Goal: Task Accomplishment & Management: Manage account settings

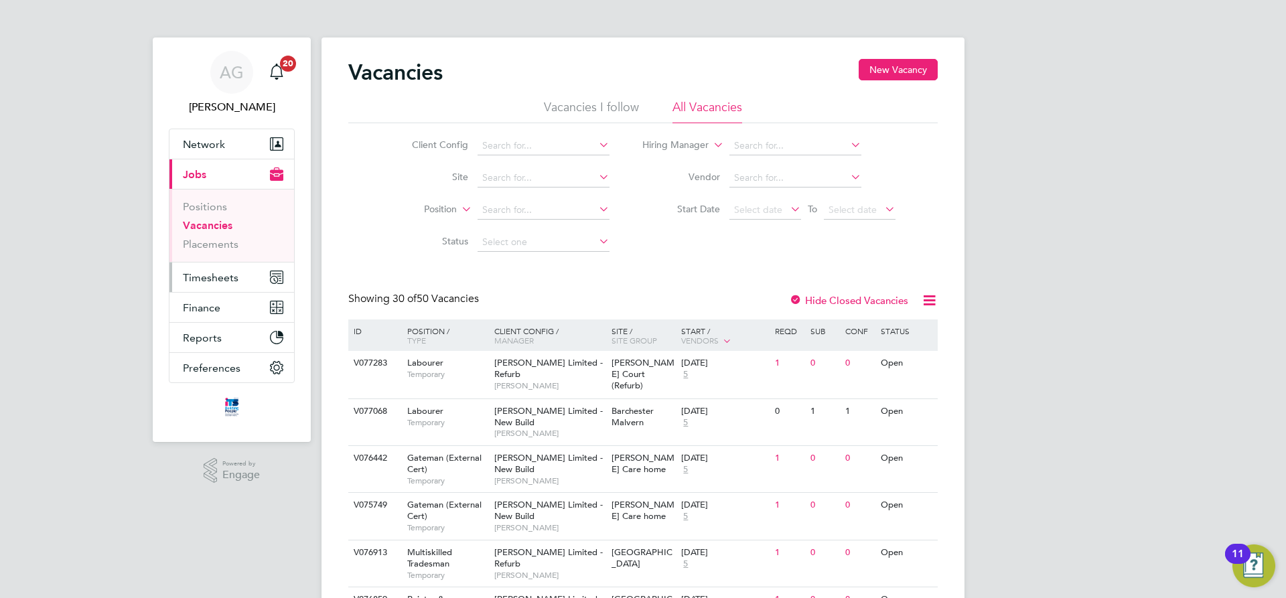
click at [216, 273] on span "Timesheets" at bounding box center [211, 277] width 56 height 13
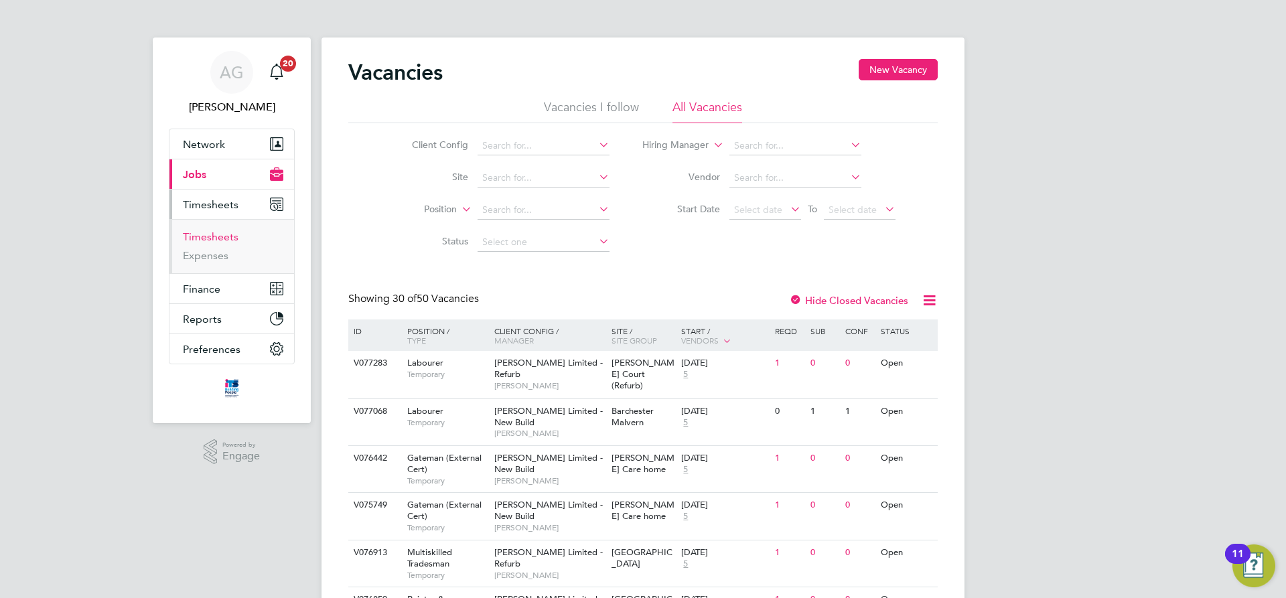
click at [214, 235] on link "Timesheets" at bounding box center [211, 236] width 56 height 13
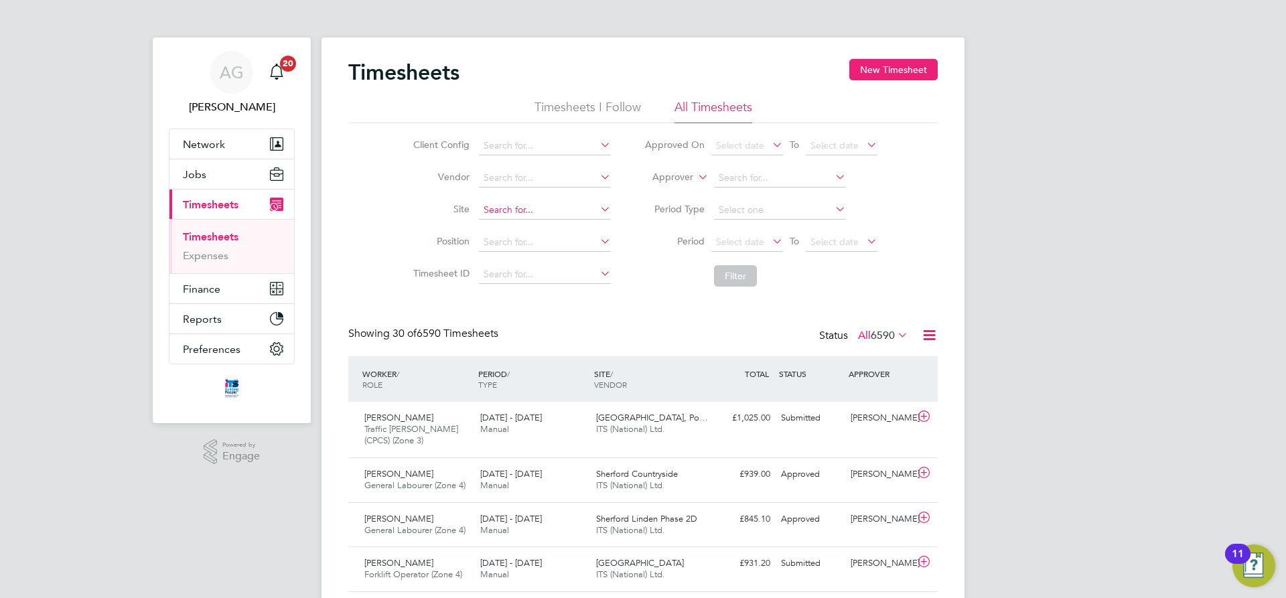
click at [491, 204] on input at bounding box center [545, 210] width 132 height 19
click at [529, 222] on li "[PERSON_NAME] Causeway" at bounding box center [544, 229] width 133 height 18
type input "[PERSON_NAME] Causeway"
click at [746, 275] on button "Filter" at bounding box center [735, 275] width 43 height 21
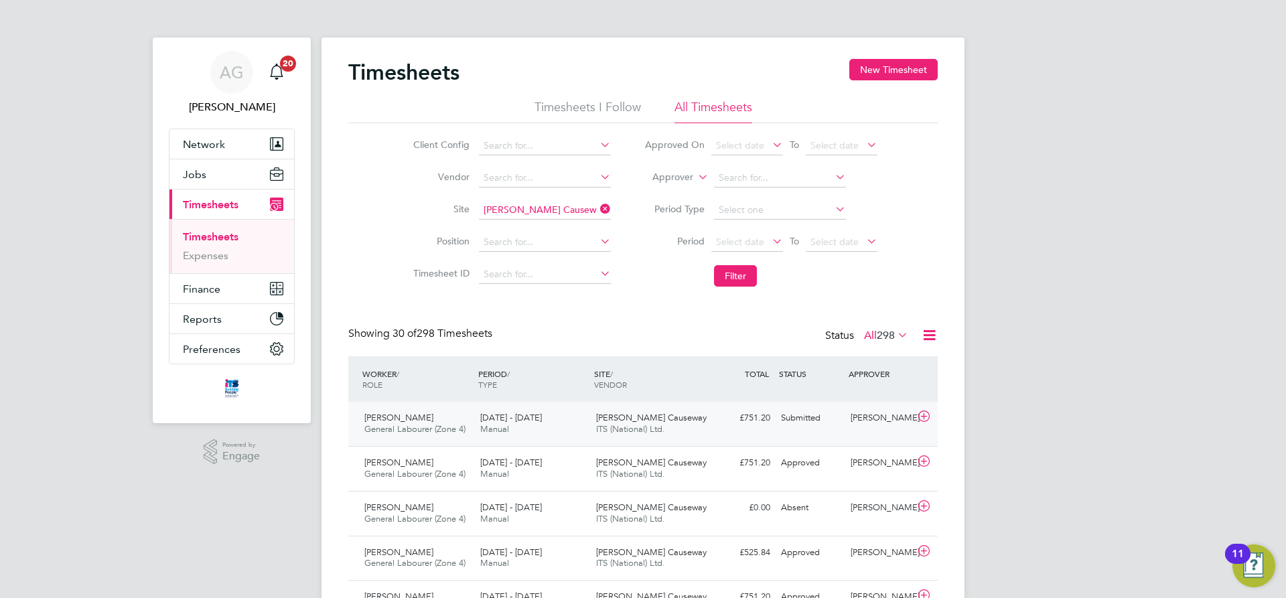
click at [897, 412] on div "[PERSON_NAME]" at bounding box center [880, 418] width 70 height 22
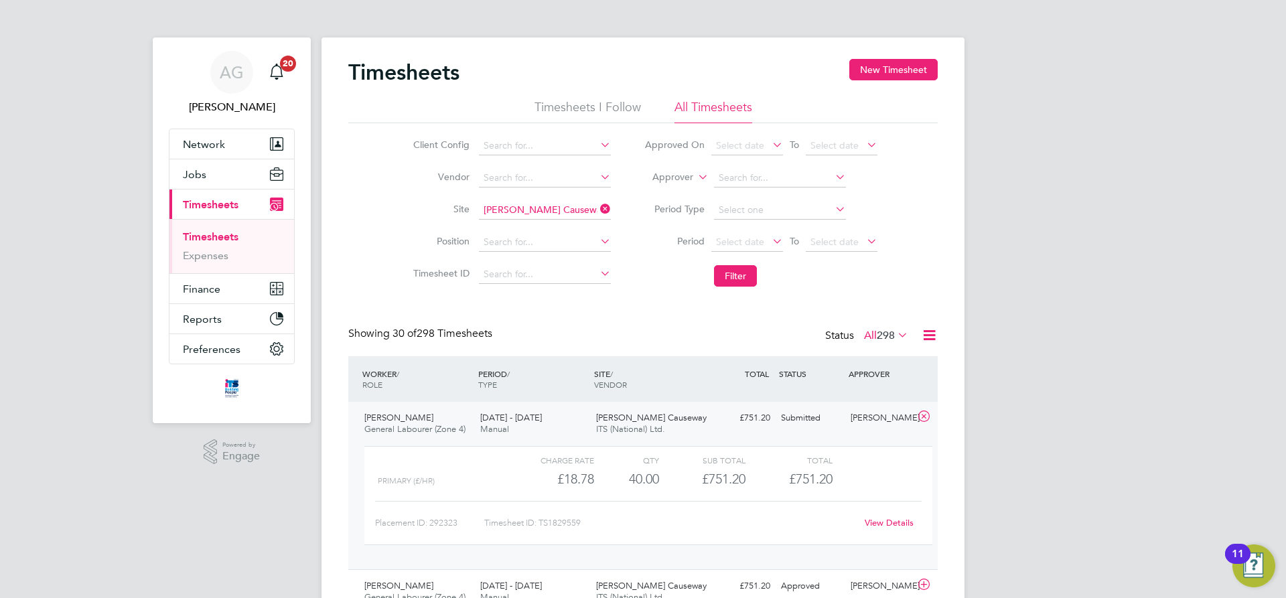
click at [894, 525] on link "View Details" at bounding box center [889, 522] width 49 height 11
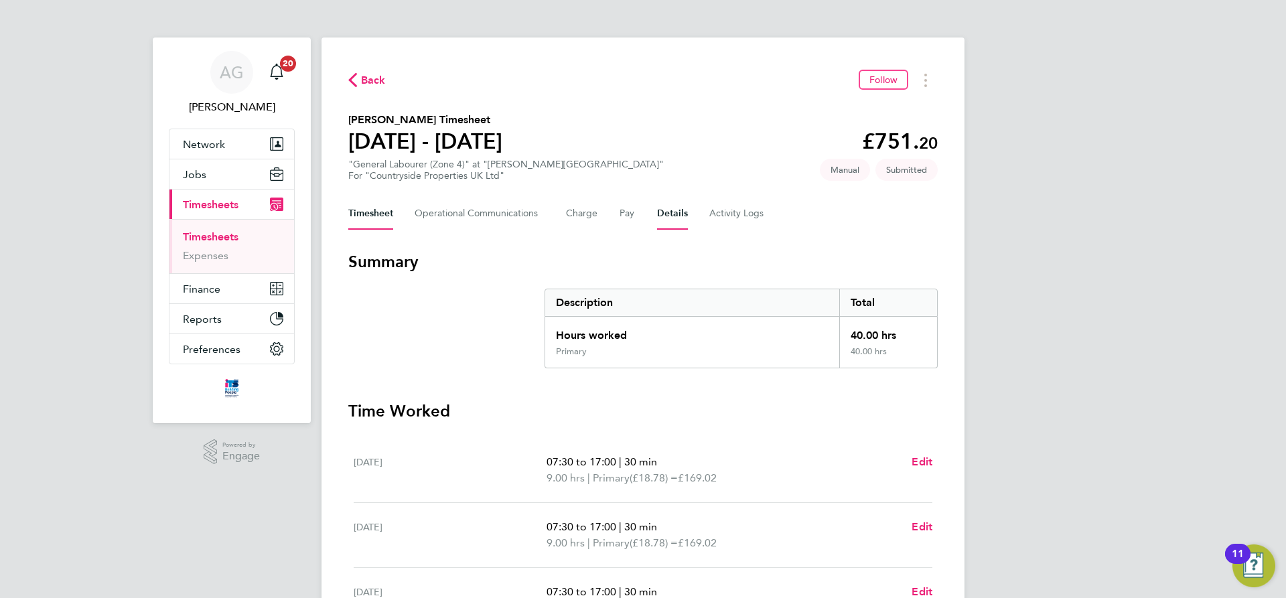
click at [675, 211] on button "Details" at bounding box center [672, 214] width 31 height 32
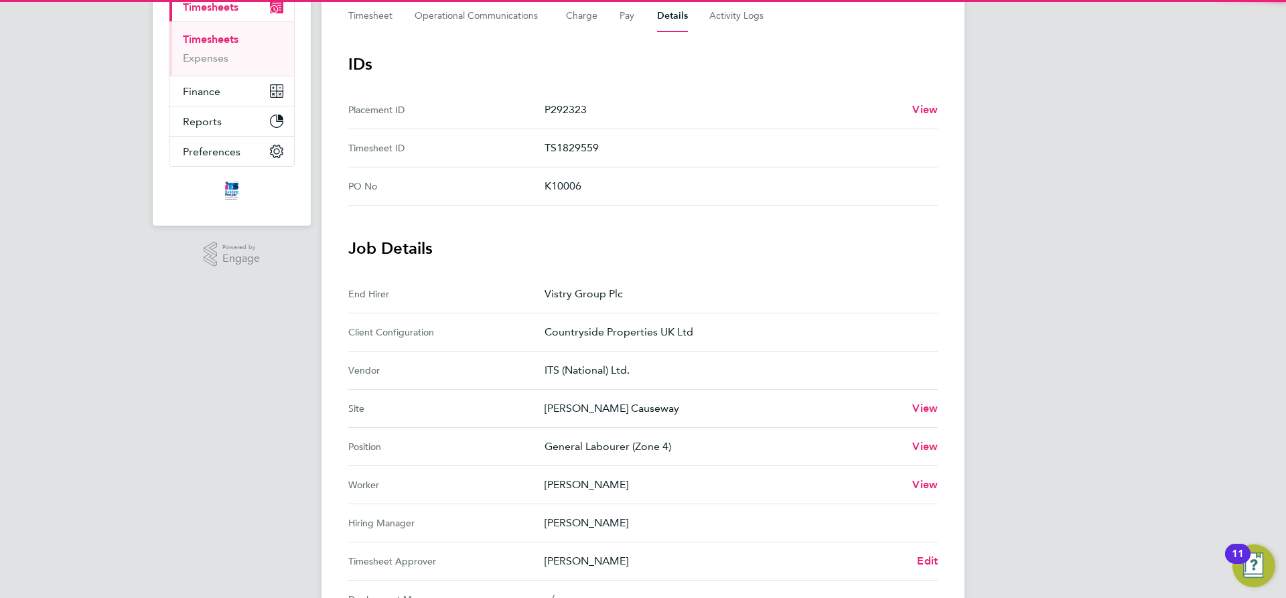
scroll to position [402, 0]
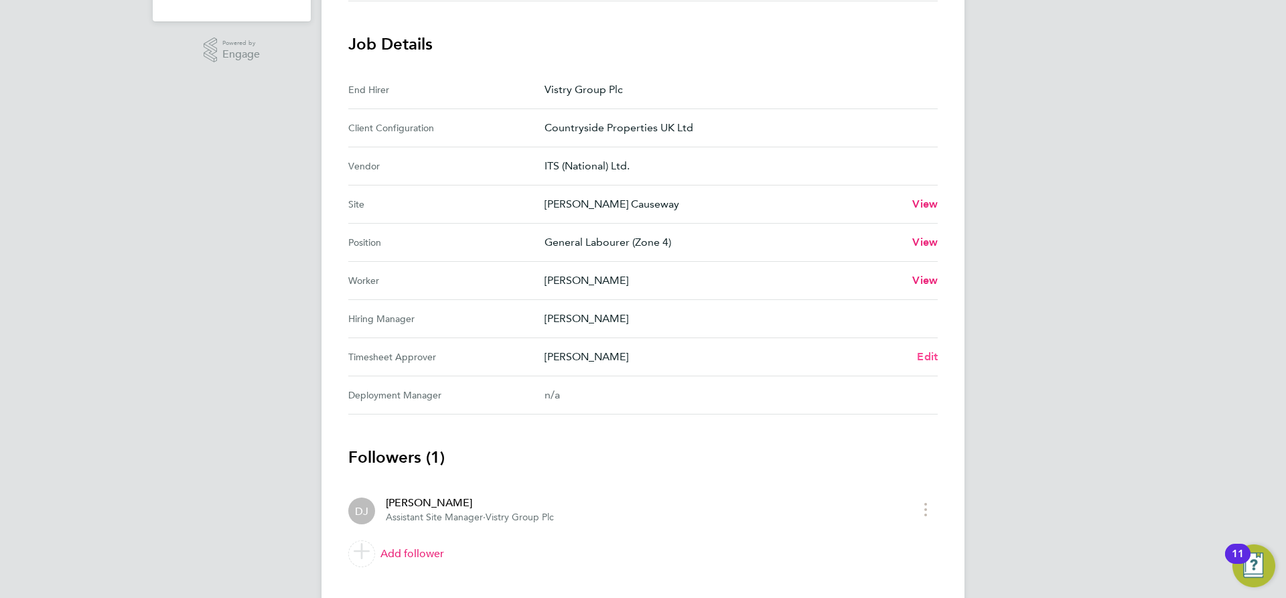
click at [924, 355] on span "Edit" at bounding box center [927, 356] width 21 height 13
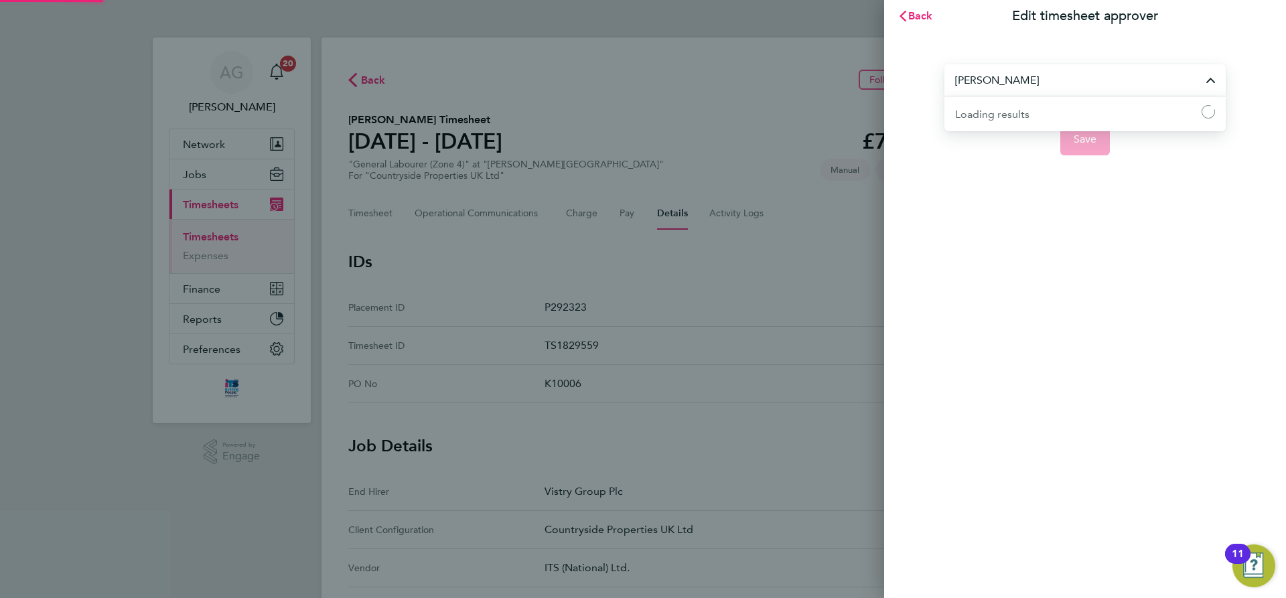
click at [1215, 86] on input "[PERSON_NAME]" at bounding box center [1085, 79] width 281 height 31
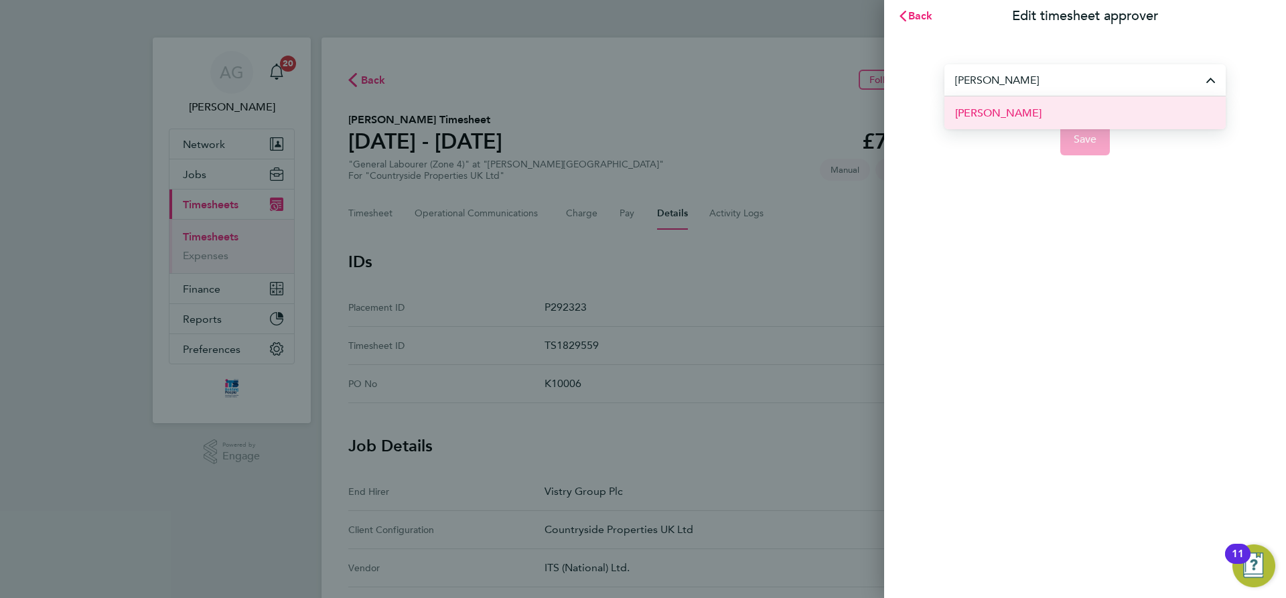
click at [983, 115] on span "[PERSON_NAME]" at bounding box center [998, 113] width 86 height 16
type input "[PERSON_NAME]"
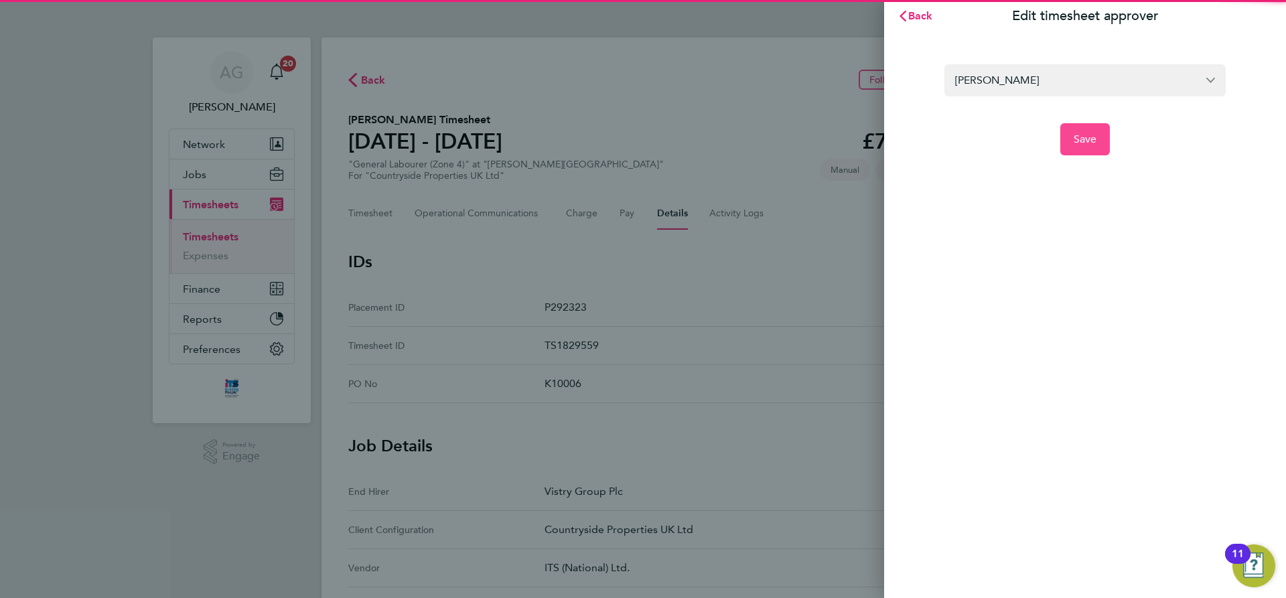
click at [1067, 129] on button "Save" at bounding box center [1085, 139] width 50 height 32
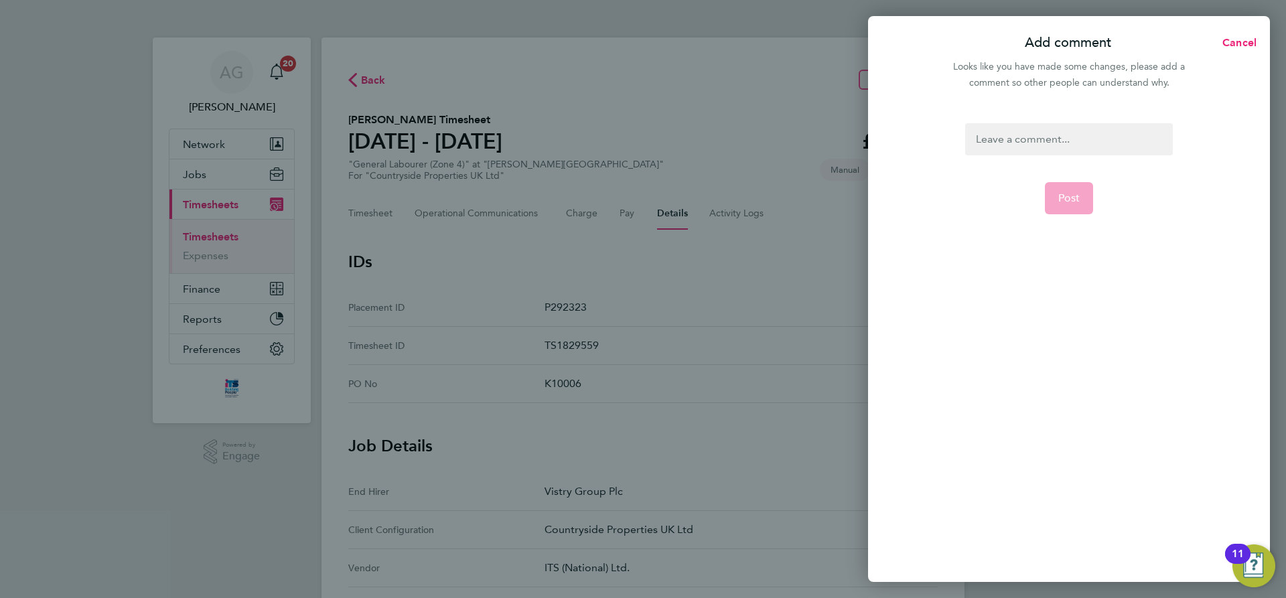
click at [1051, 147] on div at bounding box center [1068, 139] width 207 height 32
drag, startPoint x: 1050, startPoint y: 146, endPoint x: 1050, endPoint y: 137, distance: 8.7
click at [1050, 145] on div at bounding box center [1068, 139] width 207 height 32
click at [1061, 135] on div "timesheet for aprroval. thanks" at bounding box center [1068, 139] width 207 height 32
click at [1134, 145] on div "timesheet for approval. thanks" at bounding box center [1068, 139] width 207 height 32
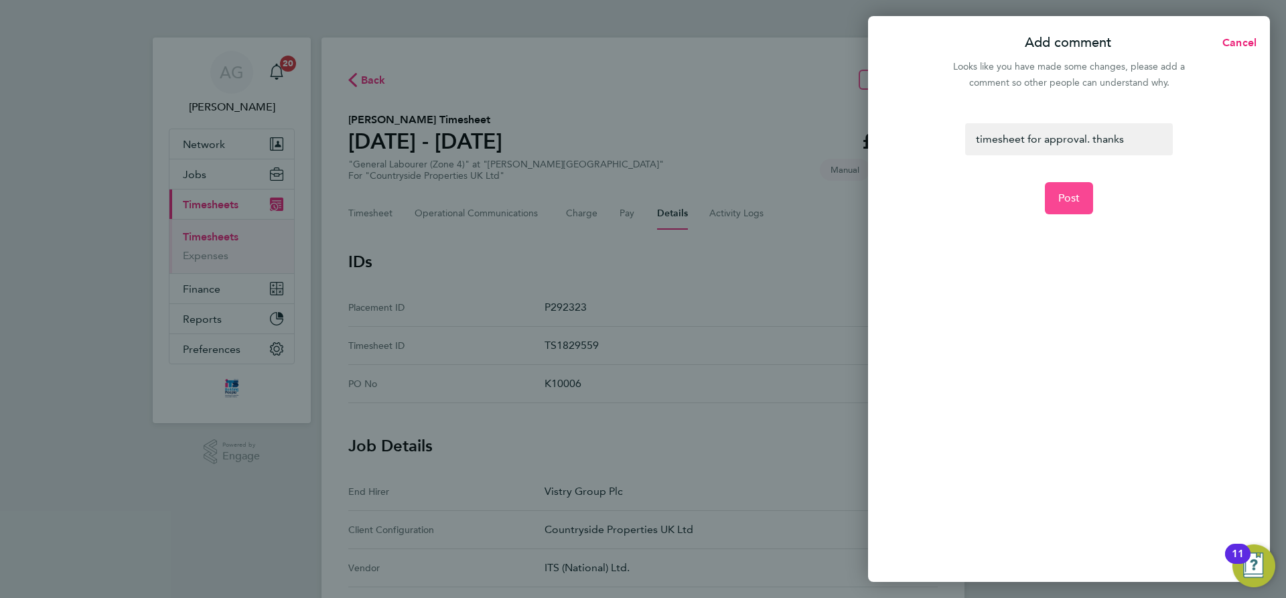
click at [1089, 191] on button "Post" at bounding box center [1069, 198] width 49 height 32
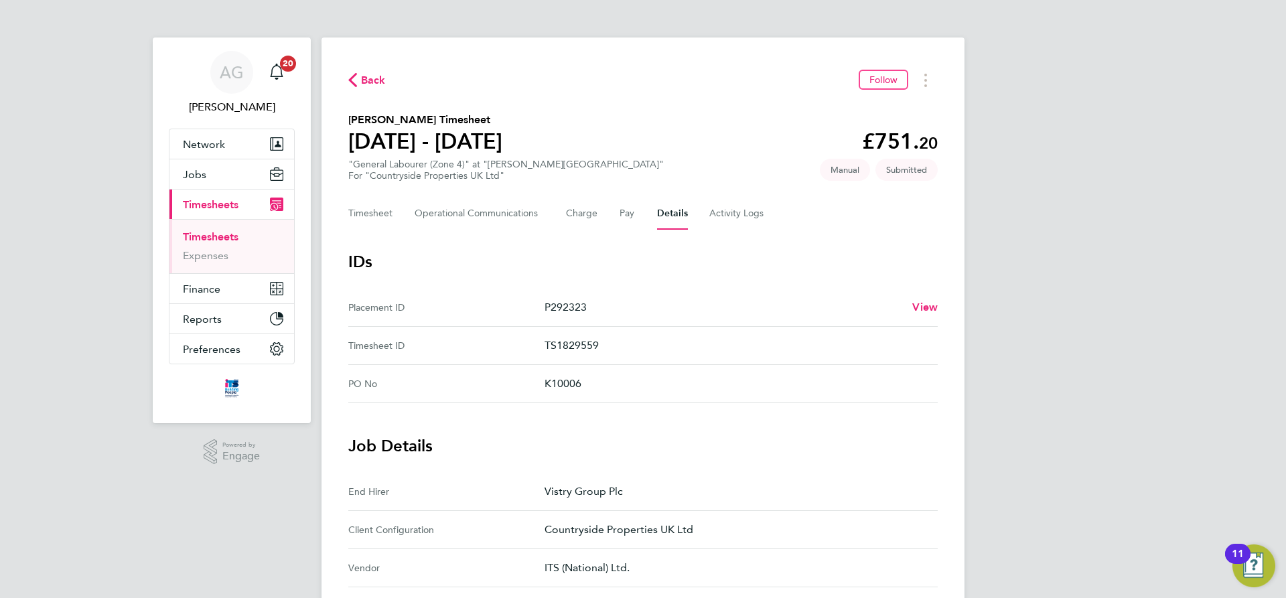
click at [216, 206] on span "Timesheets" at bounding box center [211, 204] width 56 height 13
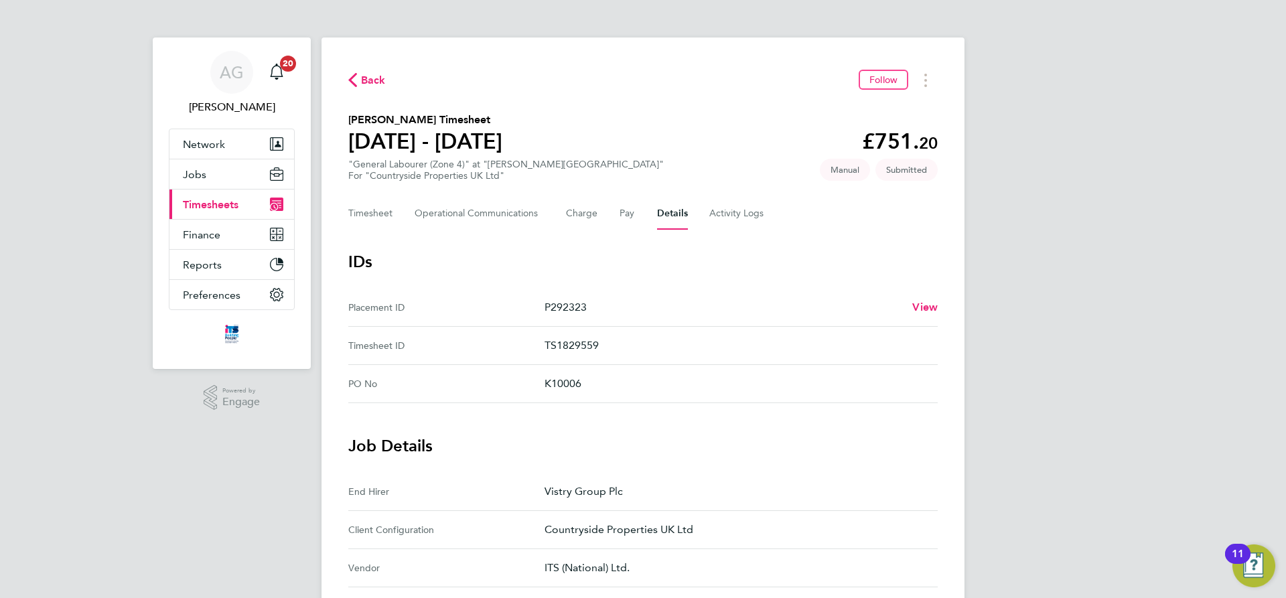
click at [217, 208] on span "Timesheets" at bounding box center [211, 204] width 56 height 13
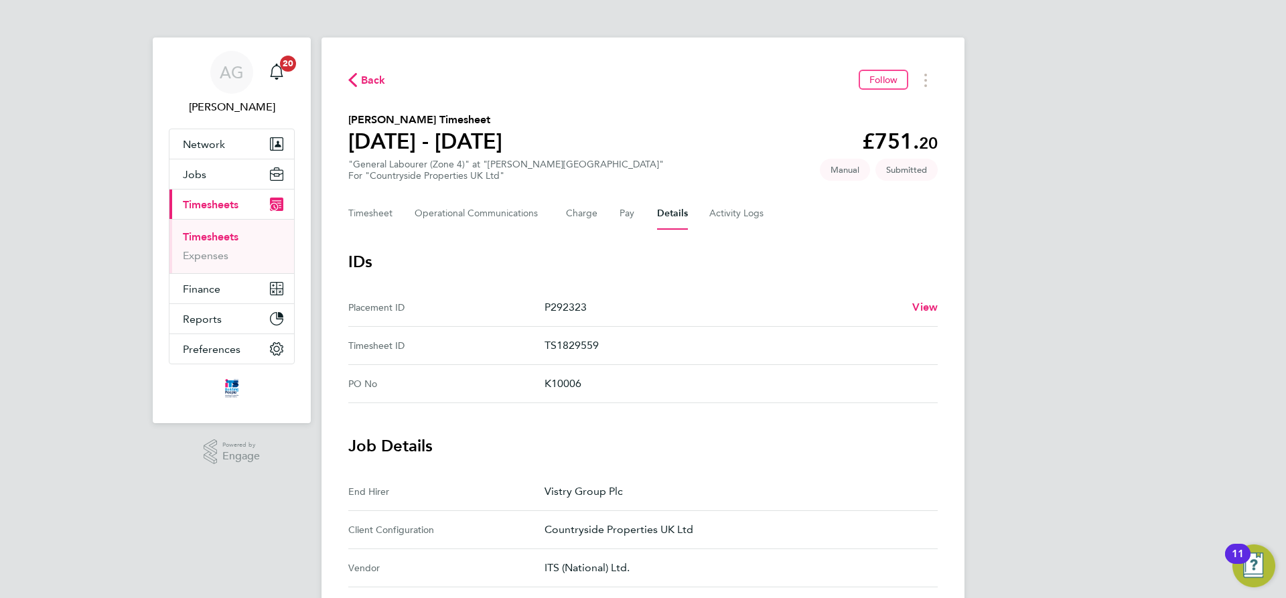
click at [217, 236] on link "Timesheets" at bounding box center [211, 236] width 56 height 13
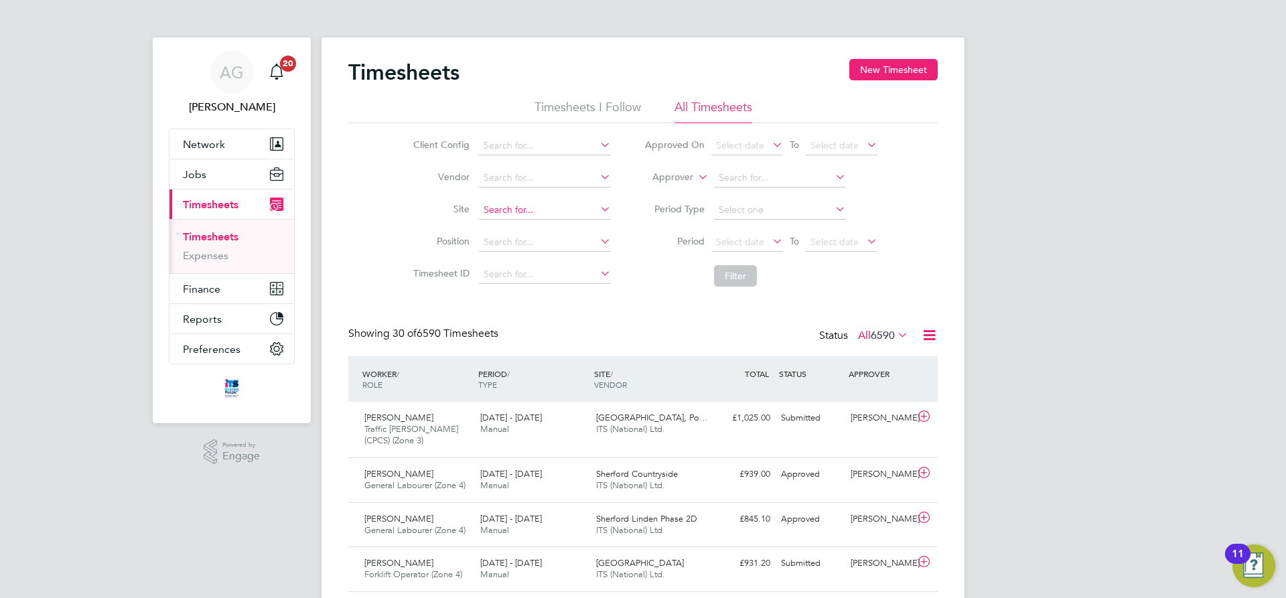
click at [494, 206] on input at bounding box center [545, 210] width 132 height 19
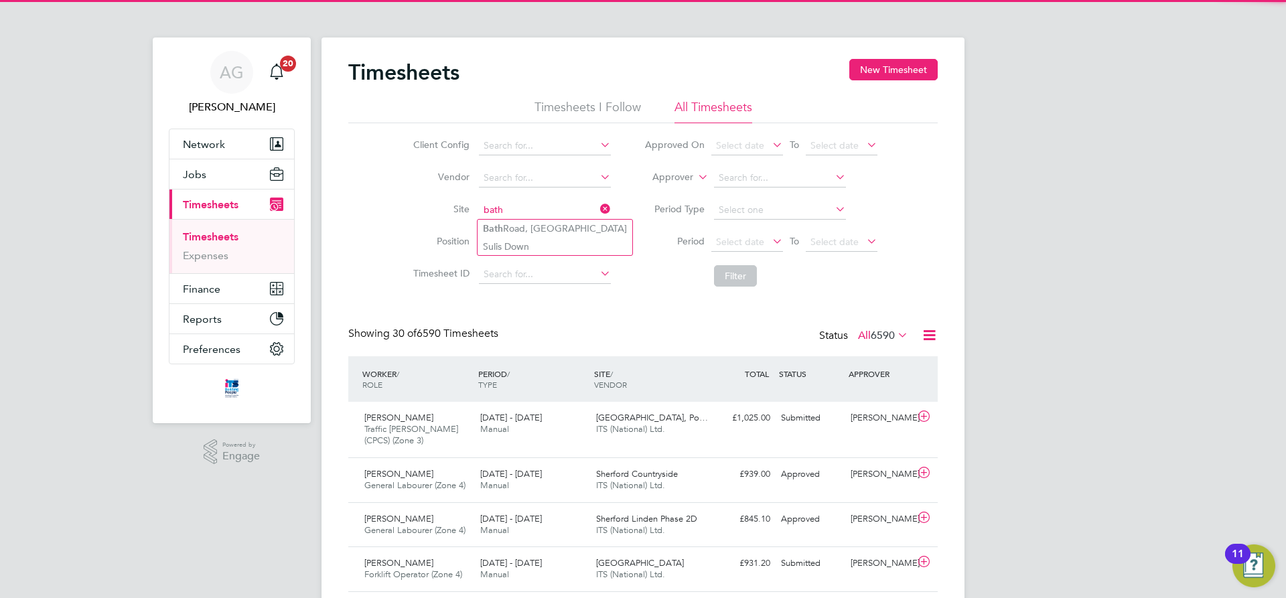
click at [519, 216] on input "bath" at bounding box center [545, 210] width 132 height 19
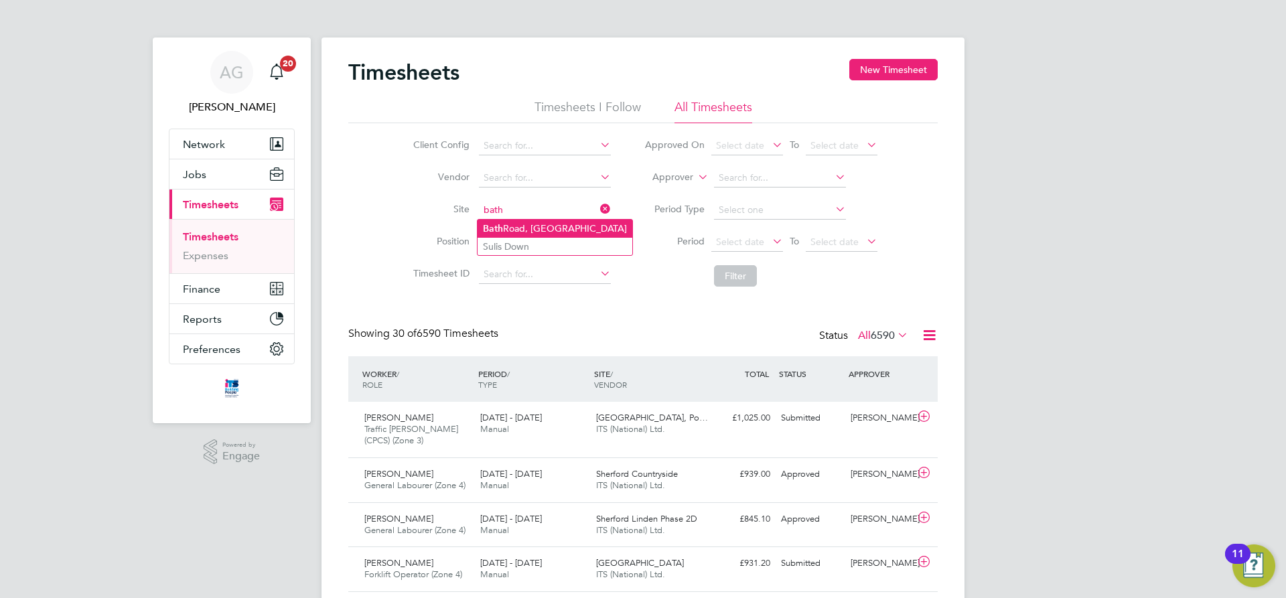
click at [525, 226] on li "[GEOGRAPHIC_DATA]" at bounding box center [555, 229] width 155 height 18
type input "[GEOGRAPHIC_DATA]"
click at [730, 274] on button "Filter" at bounding box center [735, 275] width 43 height 21
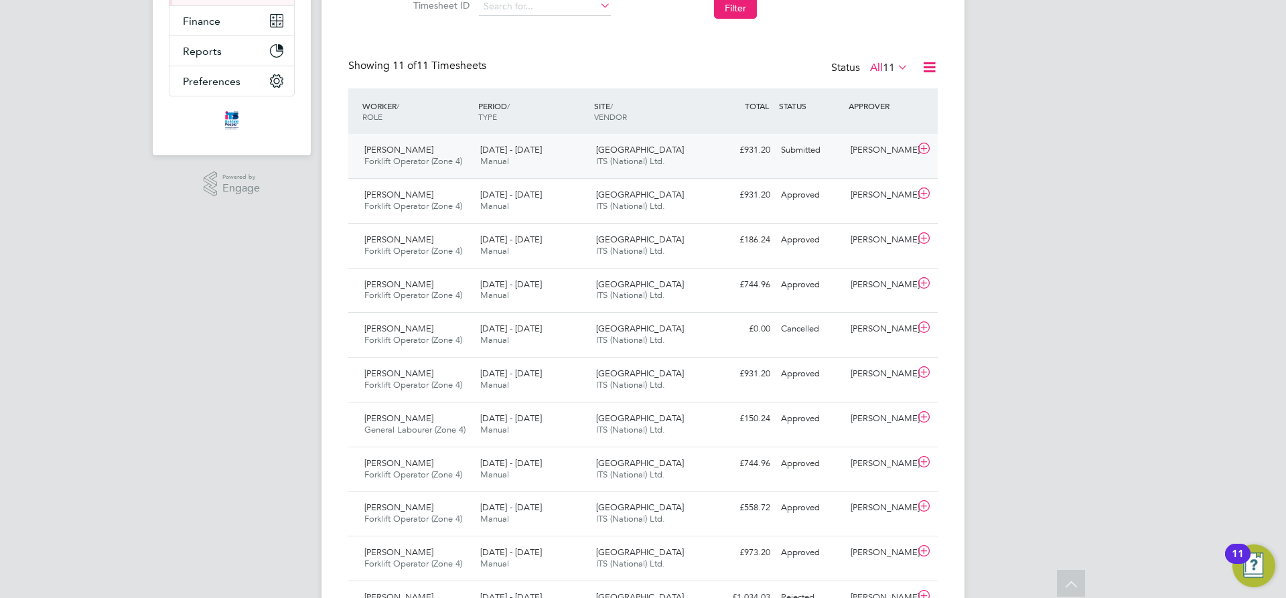
click at [870, 150] on div "[PERSON_NAME]" at bounding box center [880, 150] width 70 height 22
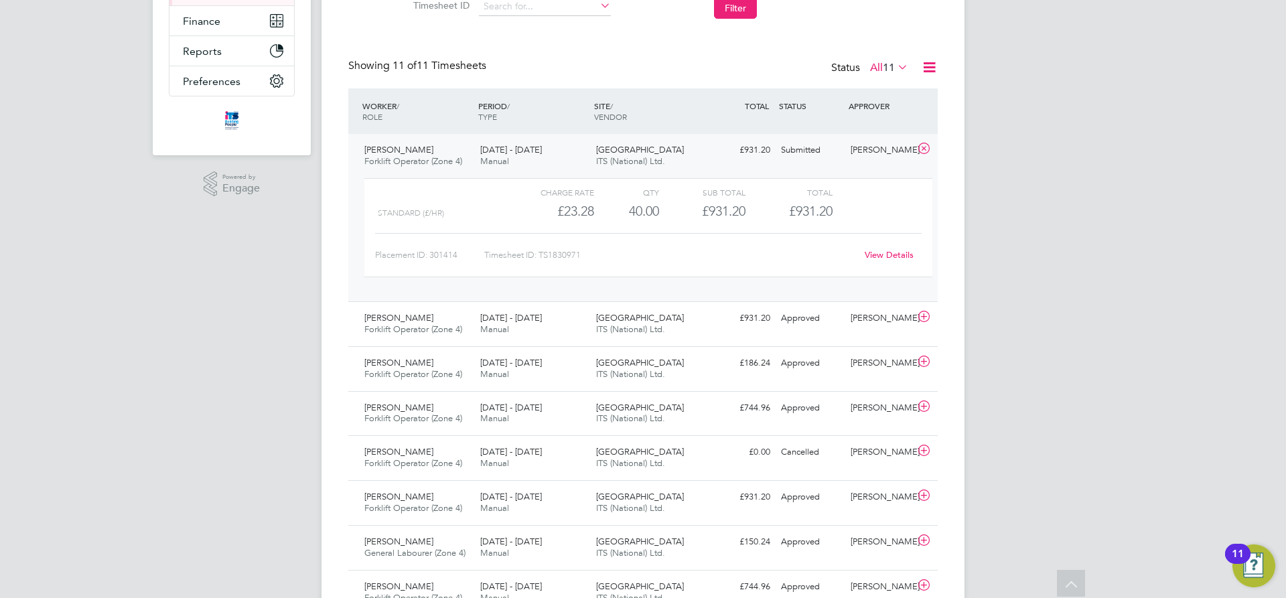
click at [879, 261] on div "View Details" at bounding box center [889, 255] width 66 height 21
click at [878, 256] on link "View Details" at bounding box center [889, 254] width 49 height 11
click at [882, 315] on div "[PERSON_NAME]" at bounding box center [880, 318] width 70 height 22
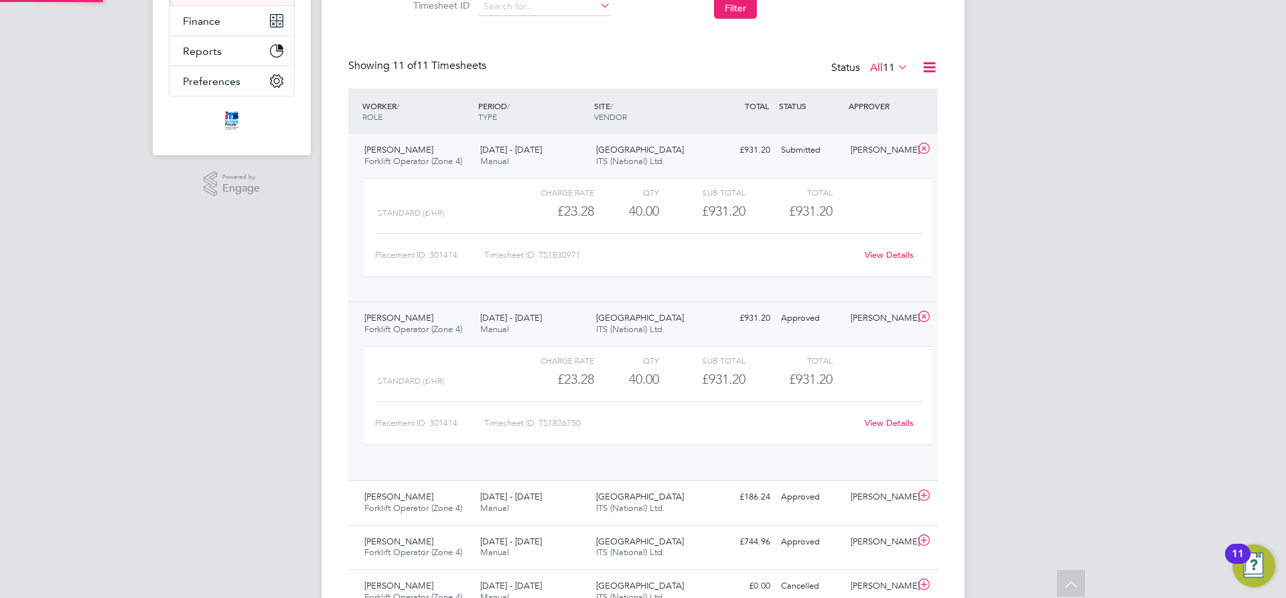
scroll to position [23, 131]
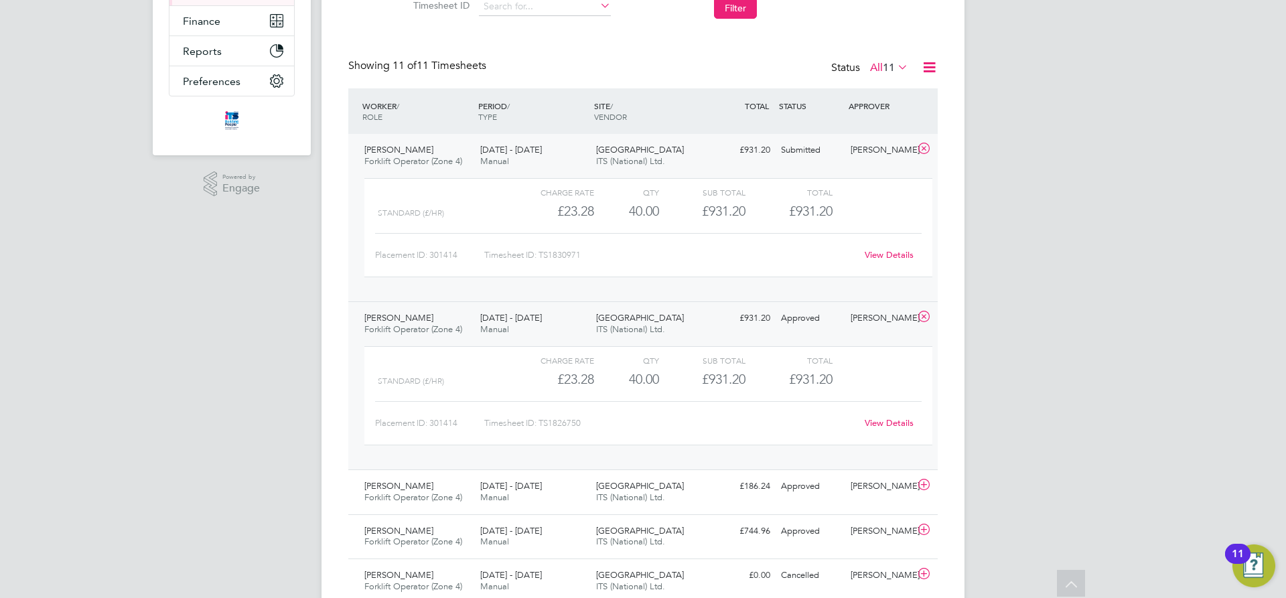
click at [890, 419] on link "View Details" at bounding box center [889, 422] width 49 height 11
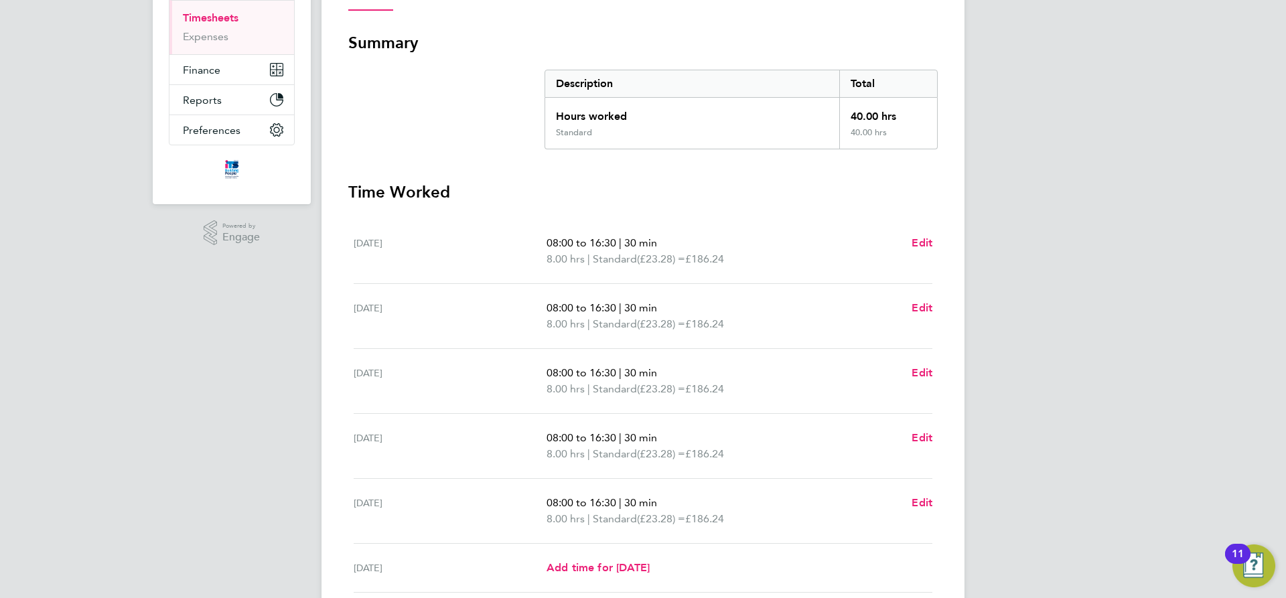
scroll to position [46, 0]
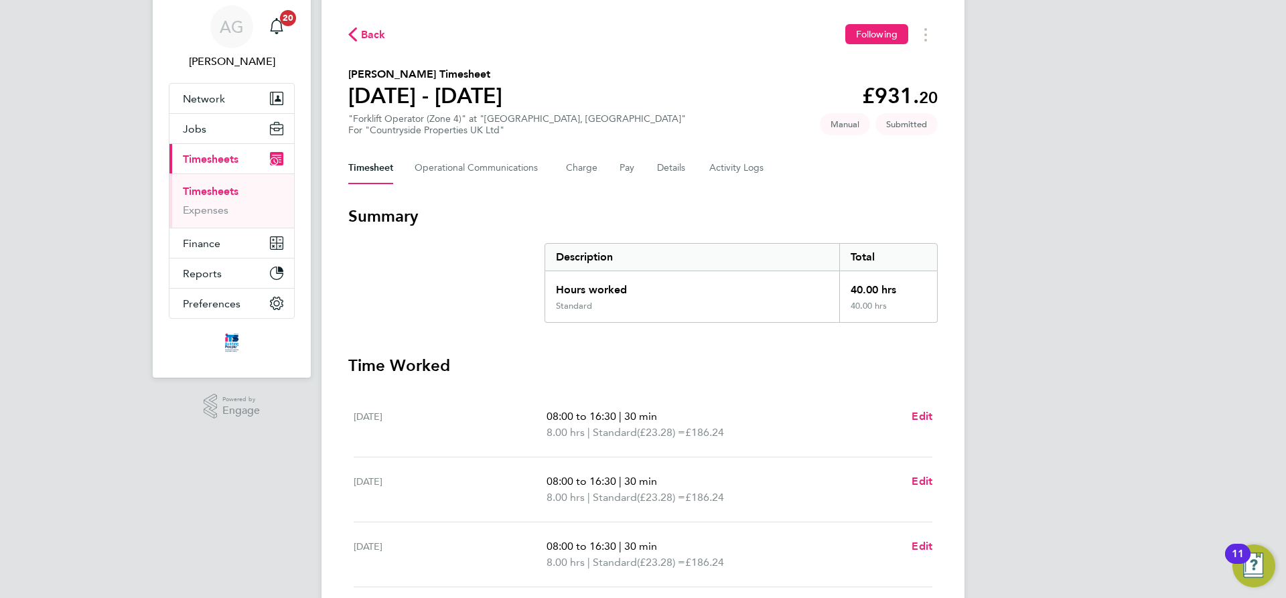
click at [688, 168] on div "Timesheet Operational Communications Charge Pay Details Activity Logs" at bounding box center [643, 168] width 590 height 32
click at [677, 168] on button "Details" at bounding box center [672, 168] width 31 height 32
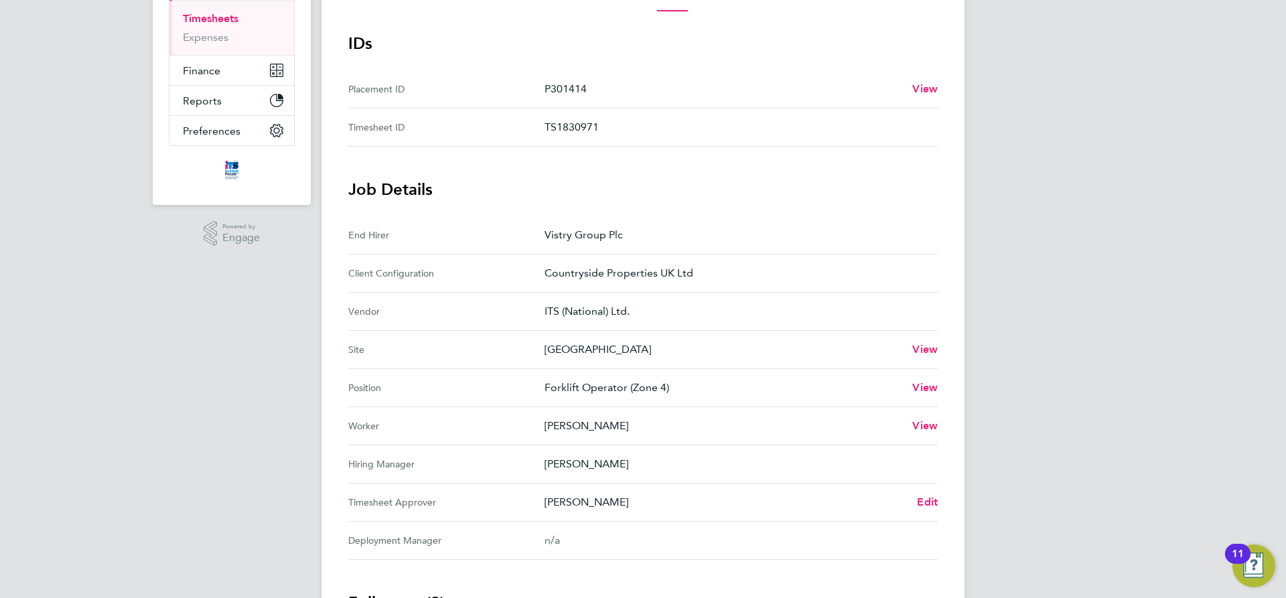
scroll to position [335, 0]
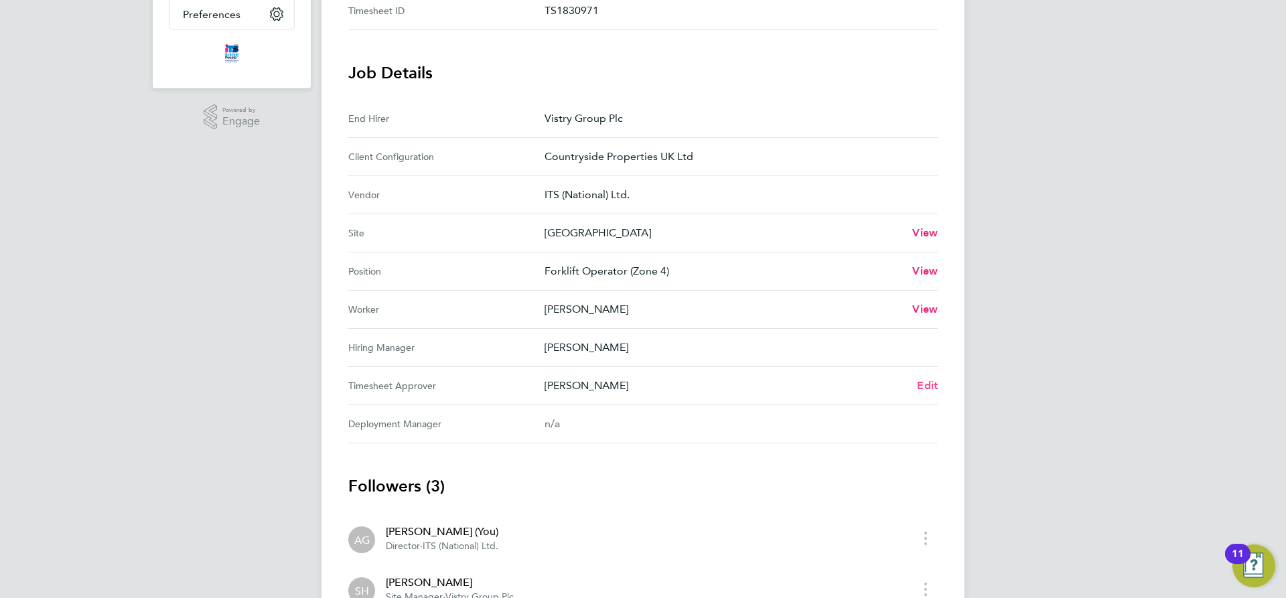
click at [920, 382] on span "Edit" at bounding box center [927, 385] width 21 height 13
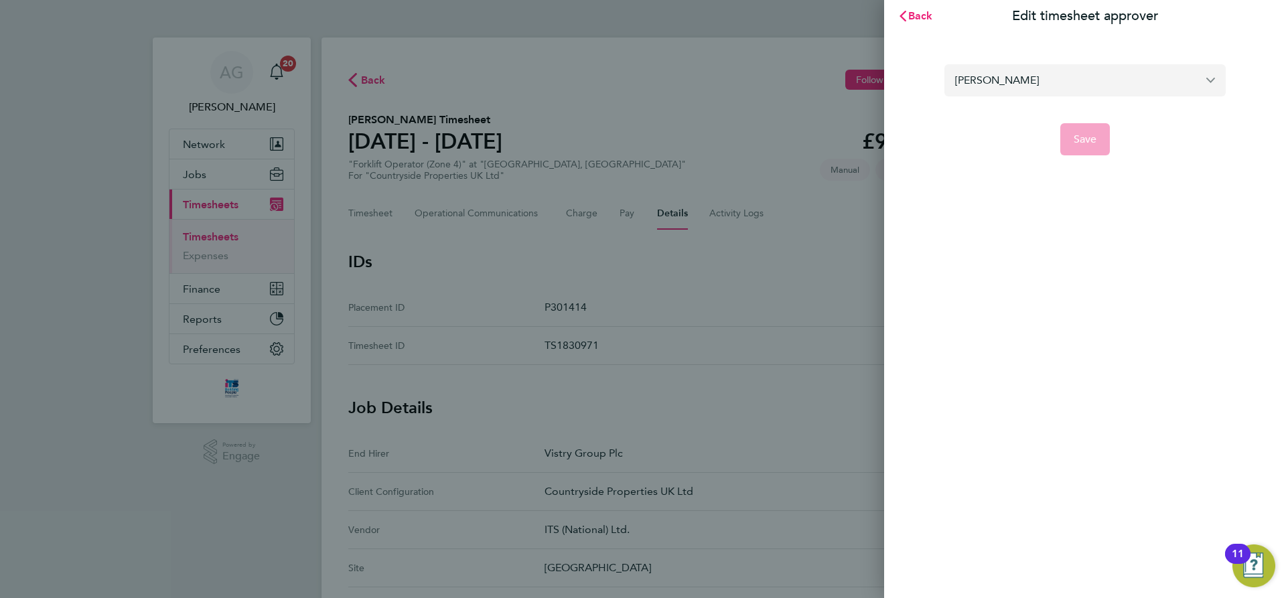
click at [1091, 87] on input "[PERSON_NAME]" at bounding box center [1085, 79] width 281 height 31
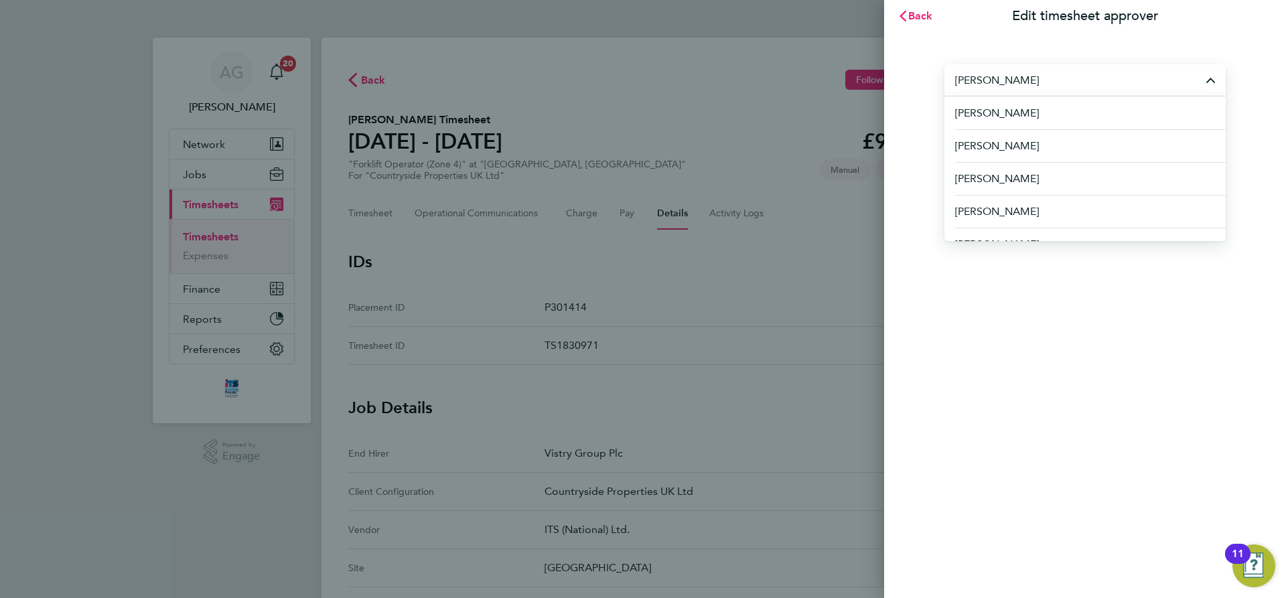
click at [1030, 84] on input "[PERSON_NAME]" at bounding box center [1085, 79] width 281 height 31
drag, startPoint x: 1028, startPoint y: 83, endPoint x: 924, endPoint y: 82, distance: 103.8
click at [924, 82] on section "Aimee Clark Aaron Murray Aaron Watkins Abbie Daniel Abdul Monib Abi Soady Abiga…" at bounding box center [1085, 101] width 327 height 107
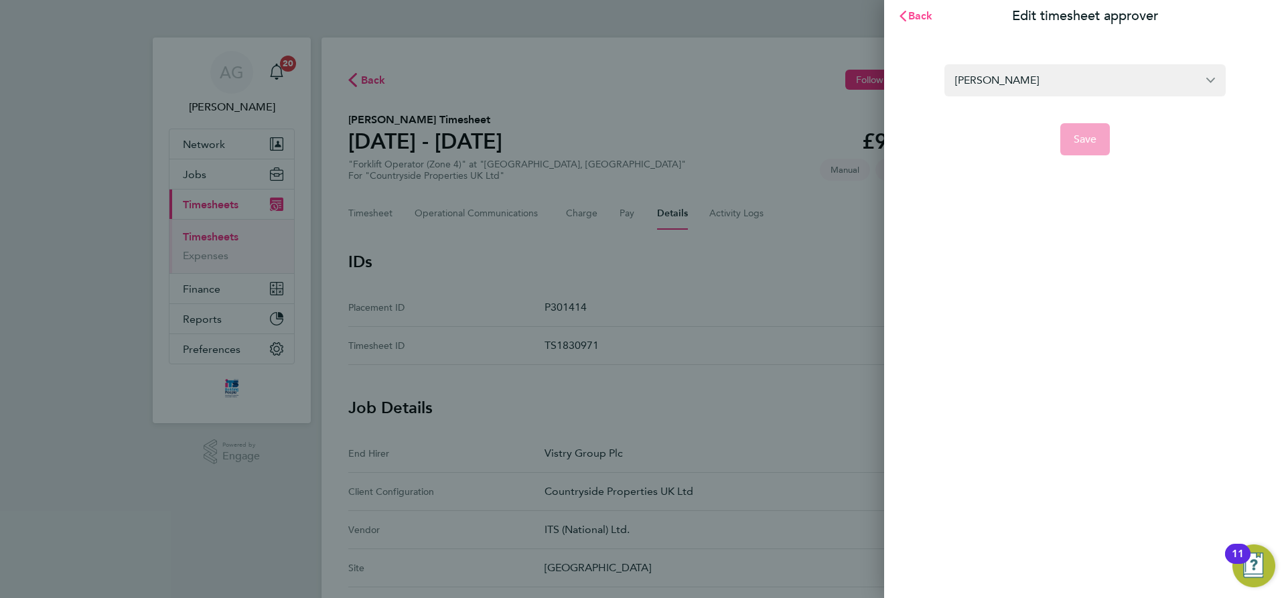
type input "scott"
click at [926, 19] on span "Back" at bounding box center [920, 15] width 25 height 13
click at [918, 21] on span "Back" at bounding box center [920, 15] width 25 height 13
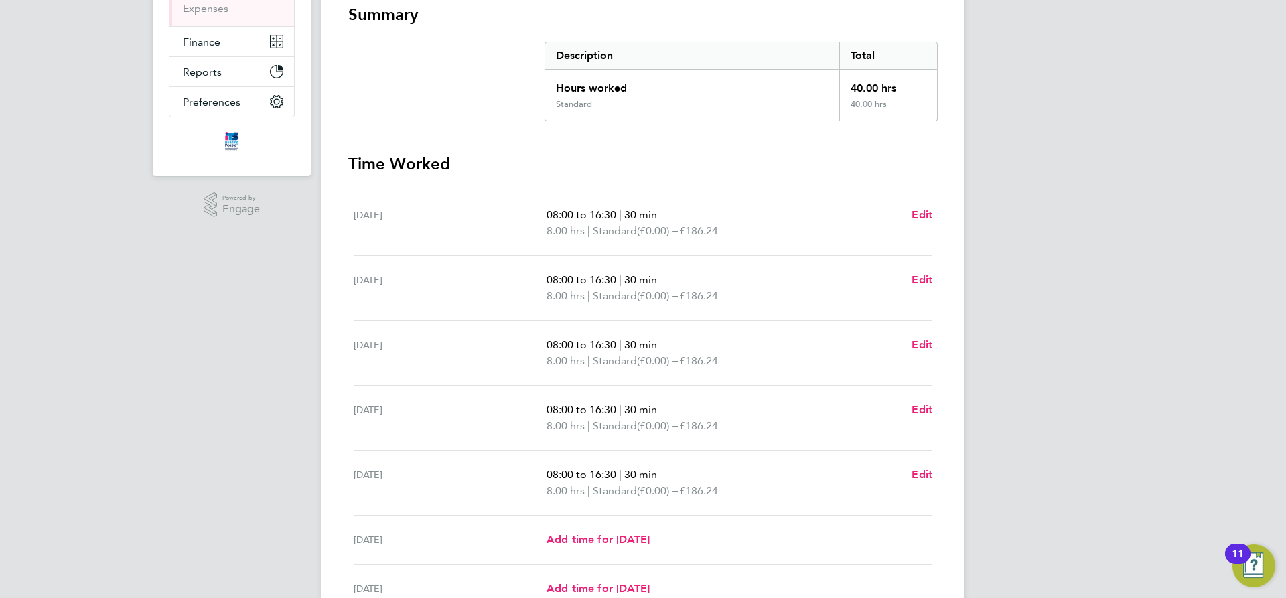
scroll to position [381, 0]
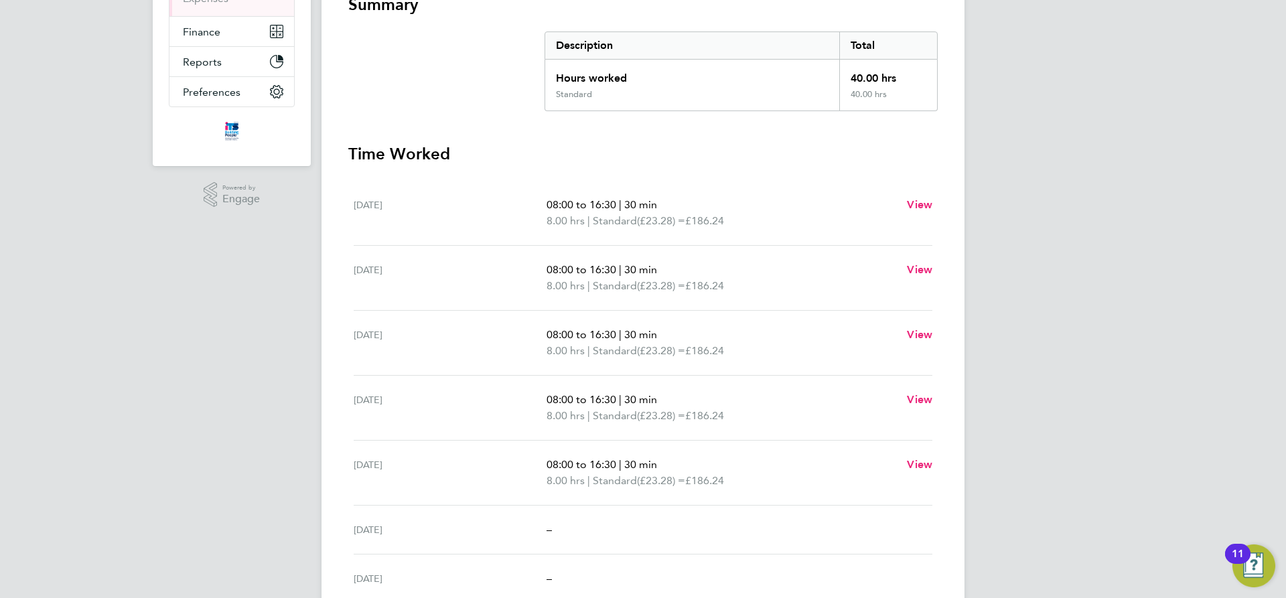
scroll to position [113, 0]
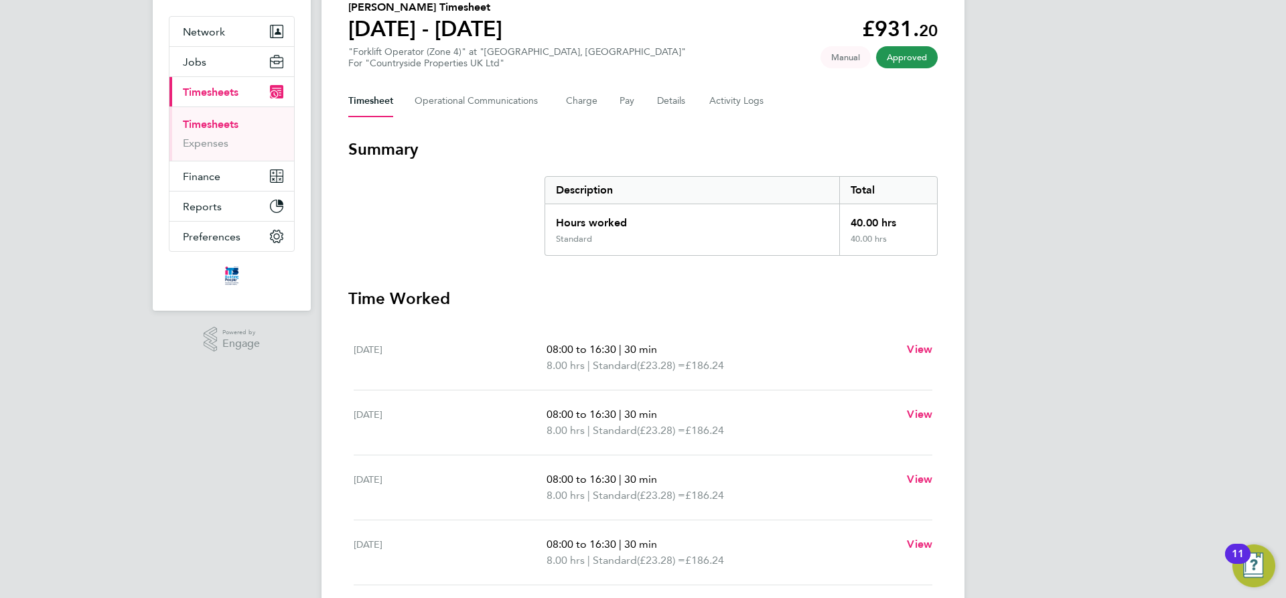
click at [686, 100] on div "Timesheet Operational Communications Charge Pay Details Activity Logs" at bounding box center [643, 101] width 590 height 32
click at [677, 101] on button "Details" at bounding box center [672, 101] width 31 height 32
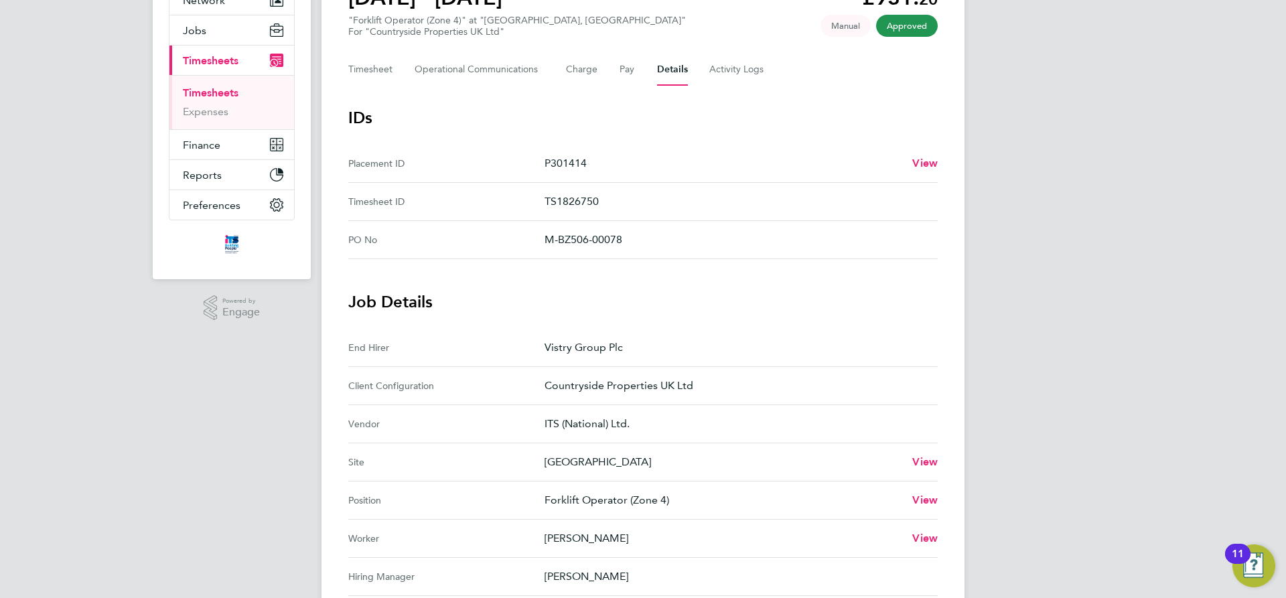
scroll to position [47, 0]
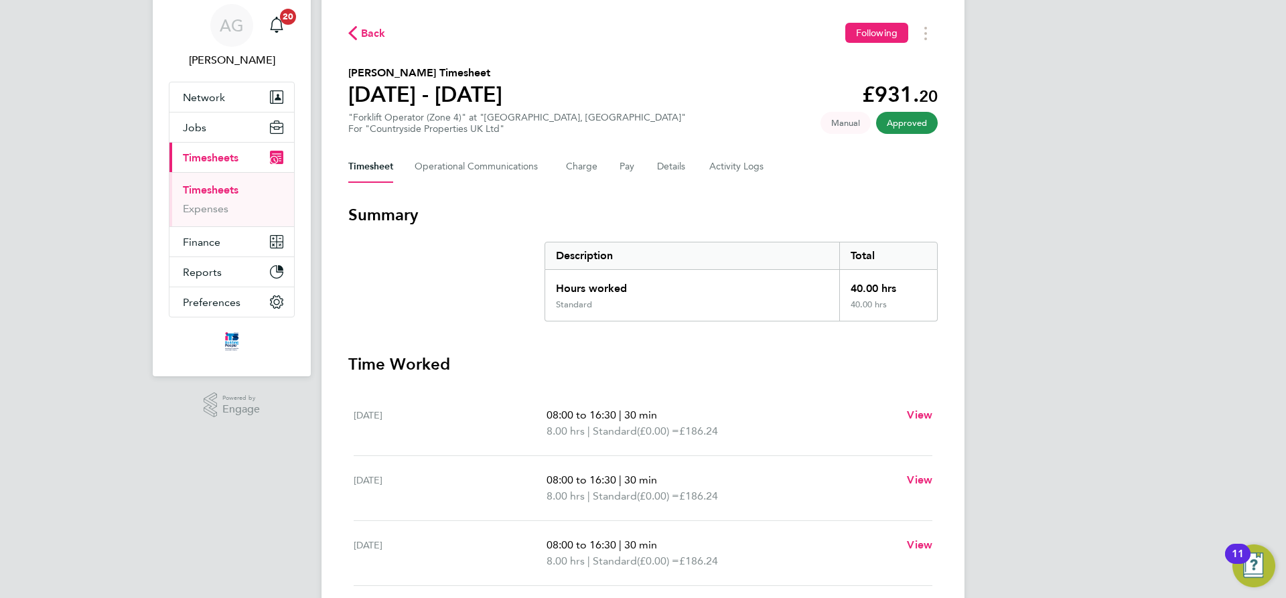
scroll to position [113, 0]
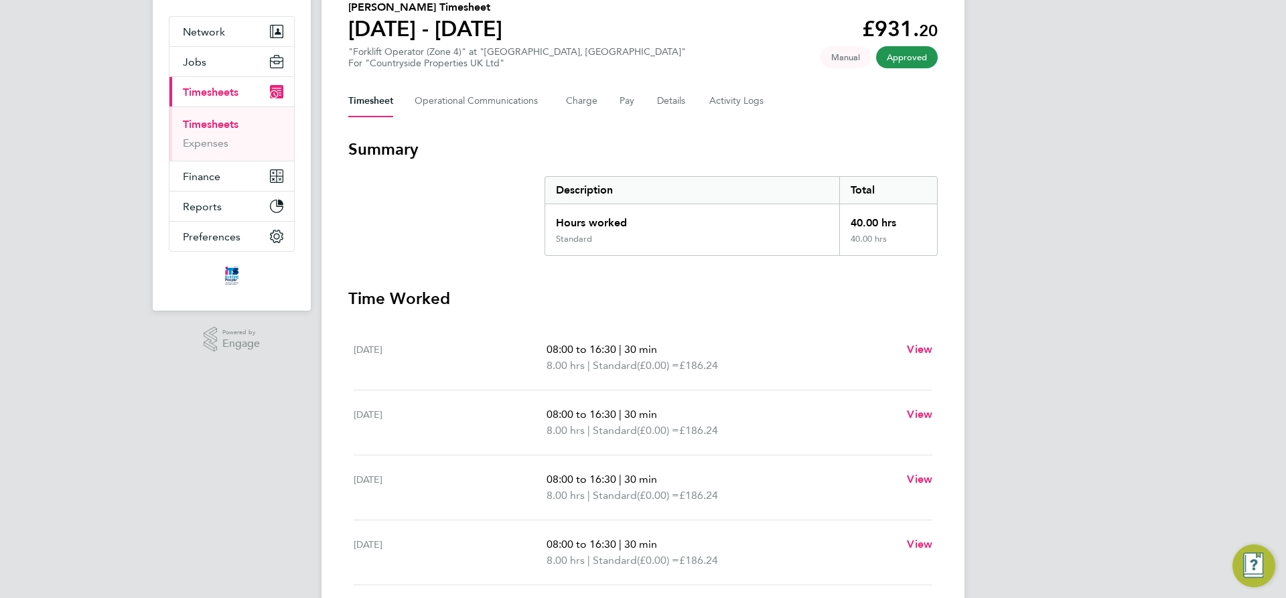
click at [200, 128] on link "Timesheets" at bounding box center [211, 124] width 56 height 13
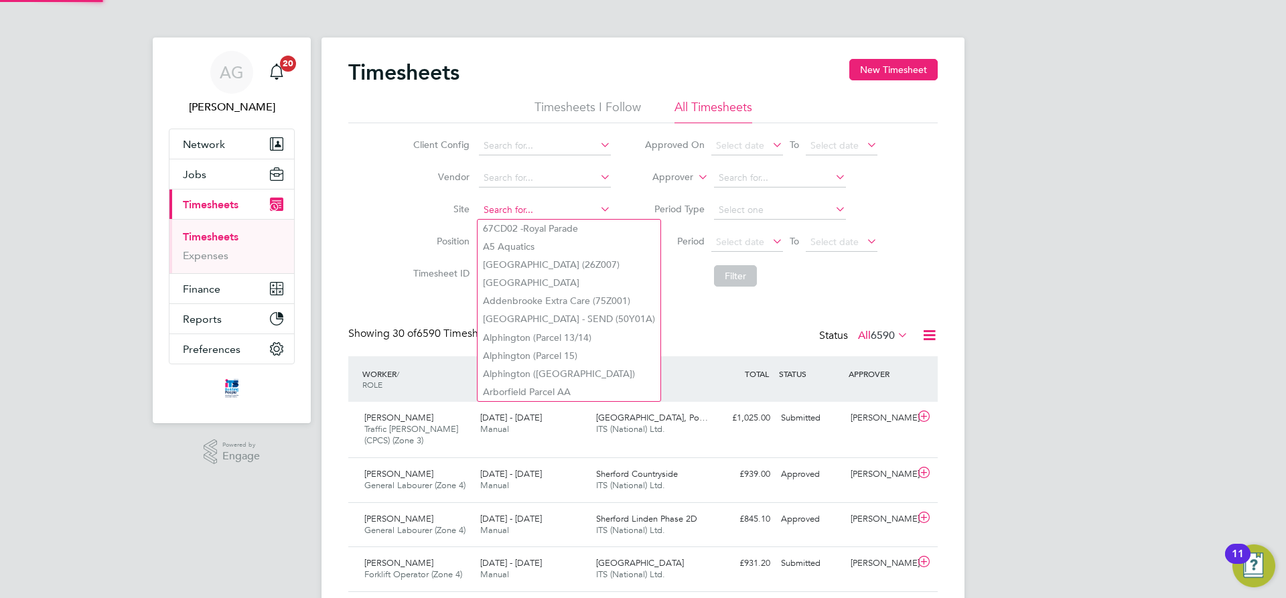
click at [486, 207] on input at bounding box center [545, 210] width 132 height 19
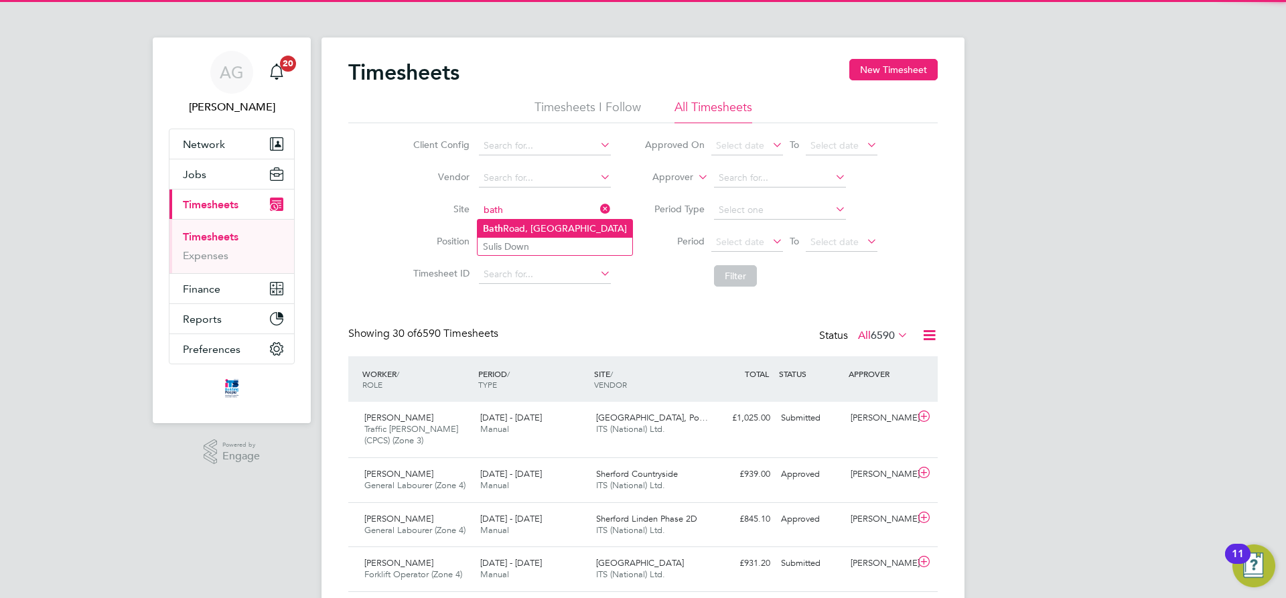
click at [490, 225] on b "Bath" at bounding box center [493, 228] width 20 height 11
type input "[GEOGRAPHIC_DATA]"
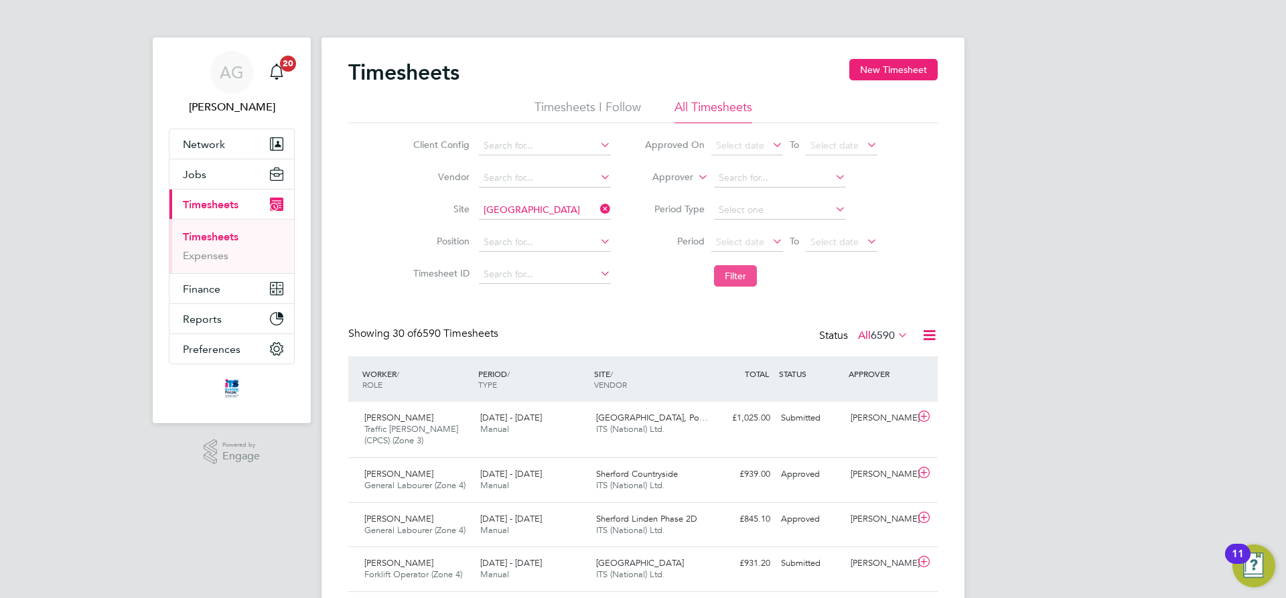
click at [742, 277] on button "Filter" at bounding box center [735, 275] width 43 height 21
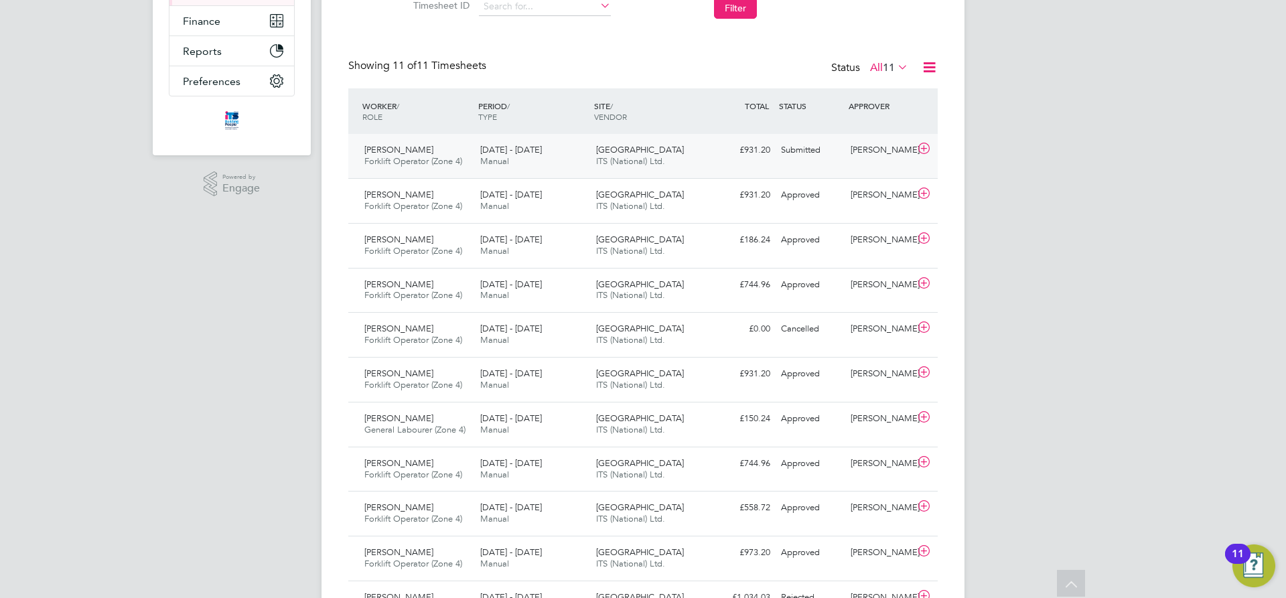
click at [872, 153] on div "[PERSON_NAME]" at bounding box center [880, 150] width 70 height 22
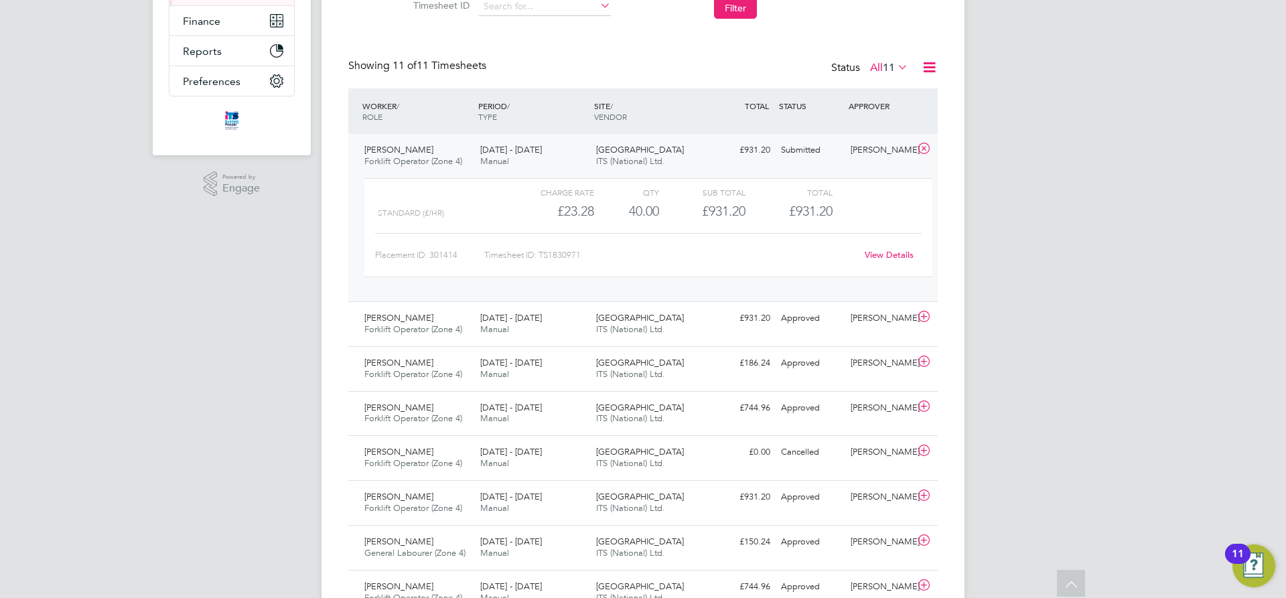
click at [884, 253] on link "View Details" at bounding box center [889, 254] width 49 height 11
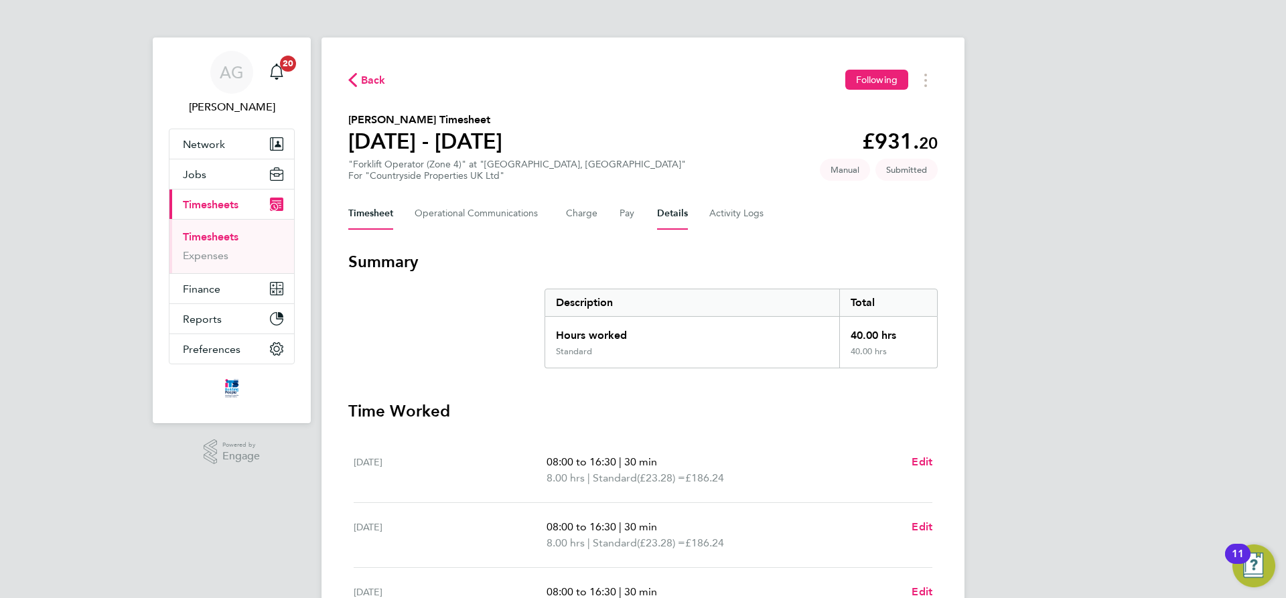
click at [679, 212] on button "Details" at bounding box center [672, 214] width 31 height 32
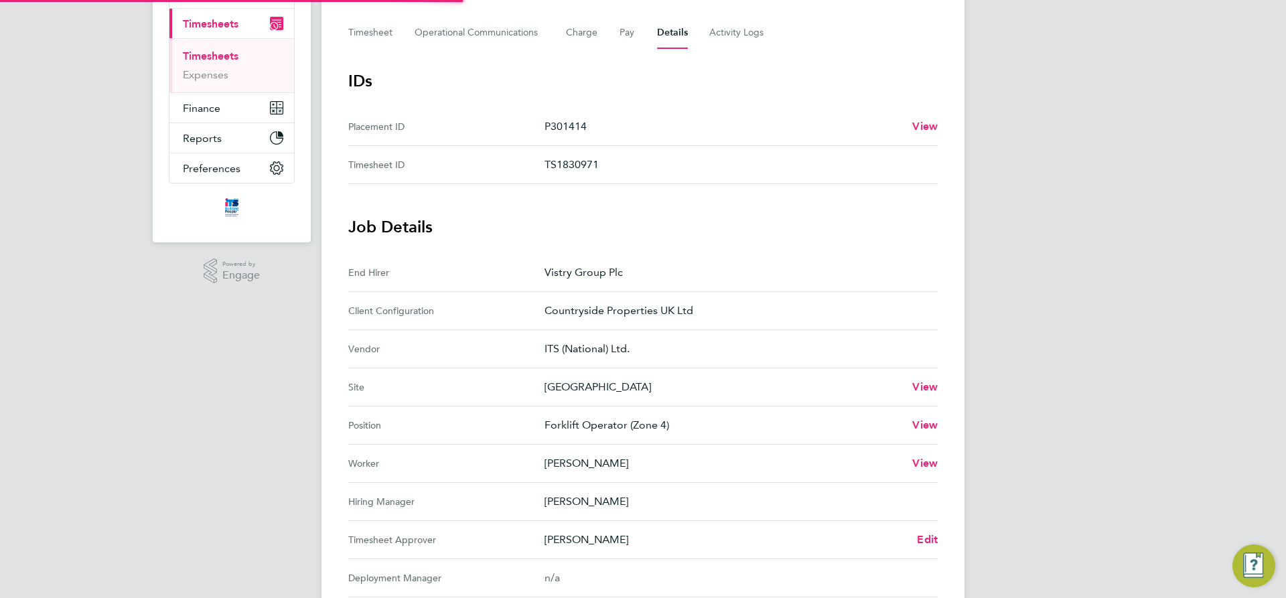
scroll to position [268, 0]
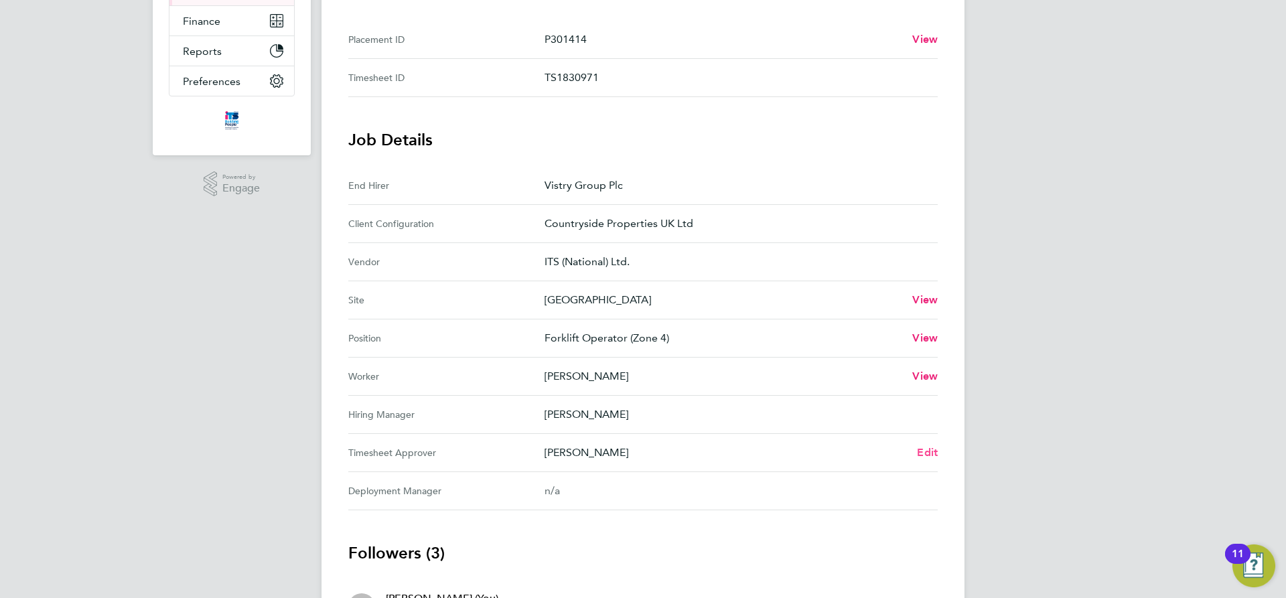
click at [929, 447] on span "Edit" at bounding box center [927, 452] width 21 height 13
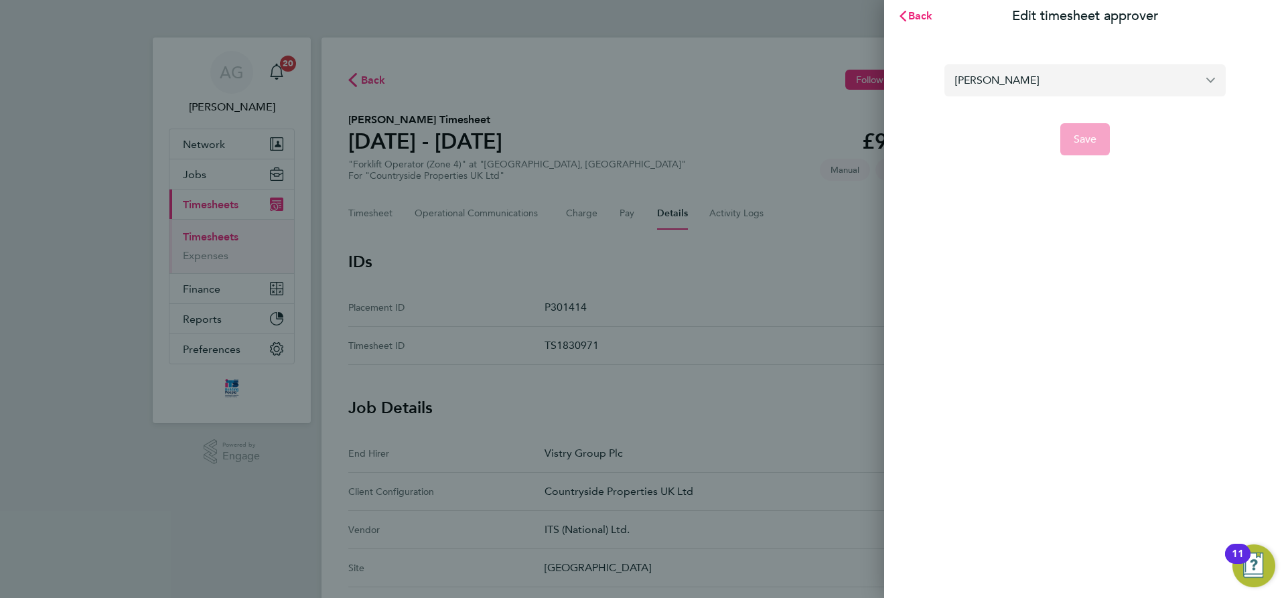
click at [1060, 81] on input "[PERSON_NAME]" at bounding box center [1085, 79] width 281 height 31
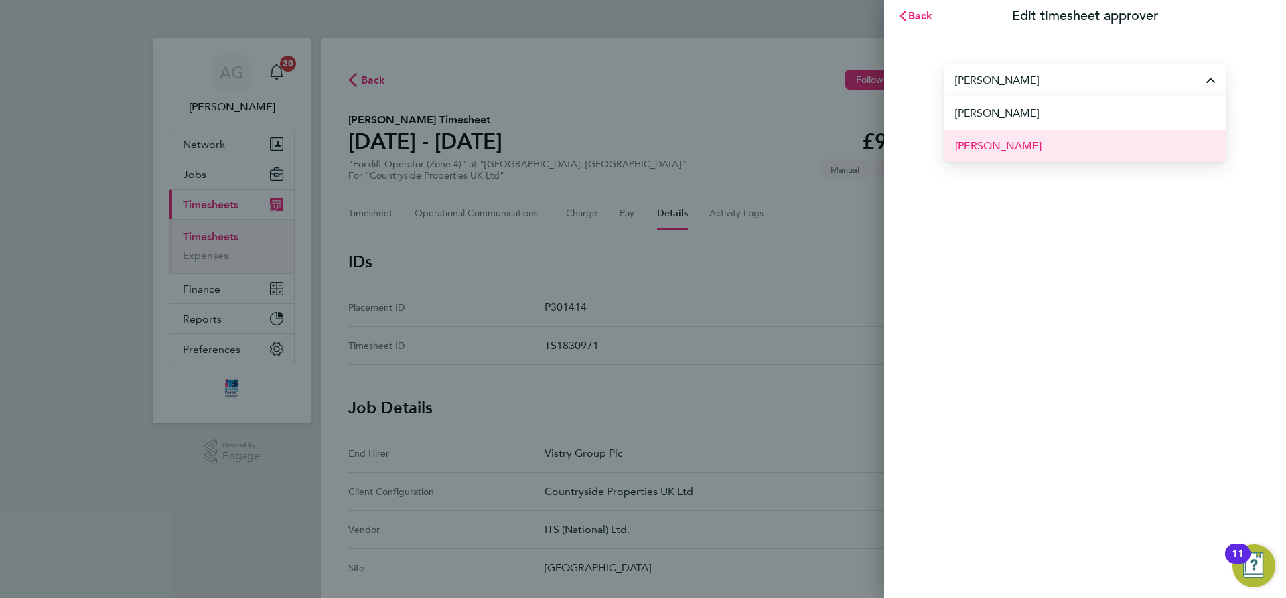
click at [1032, 145] on span "[PERSON_NAME]" at bounding box center [998, 146] width 86 height 16
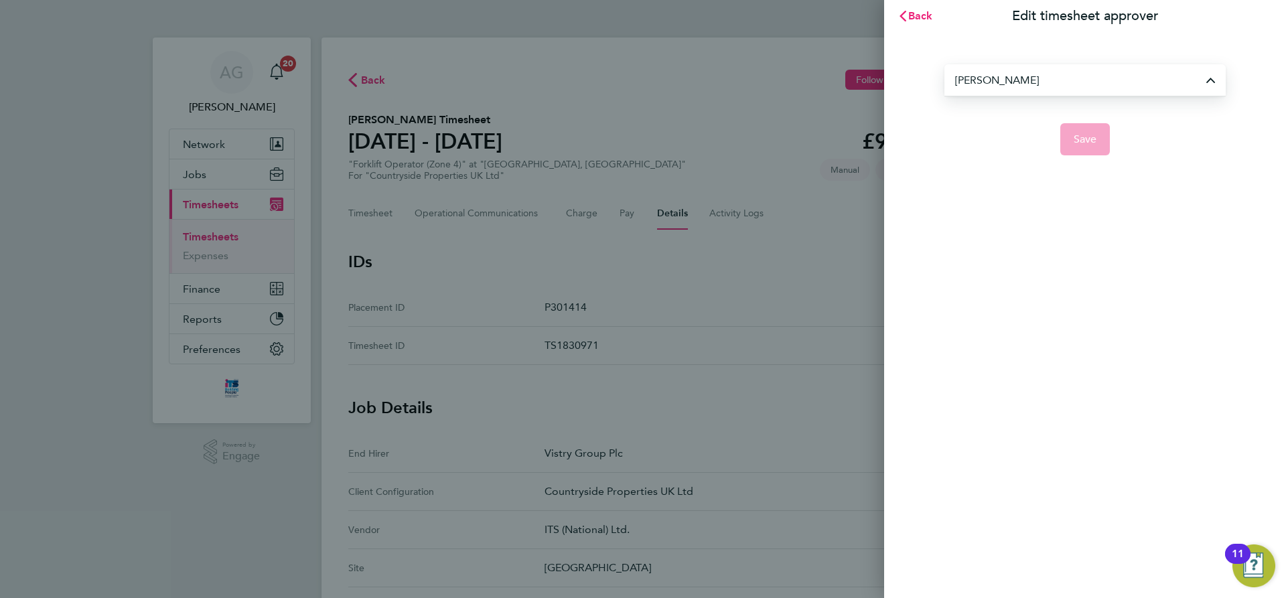
type input "[PERSON_NAME]"
click at [1080, 142] on span "Save" at bounding box center [1085, 139] width 23 height 13
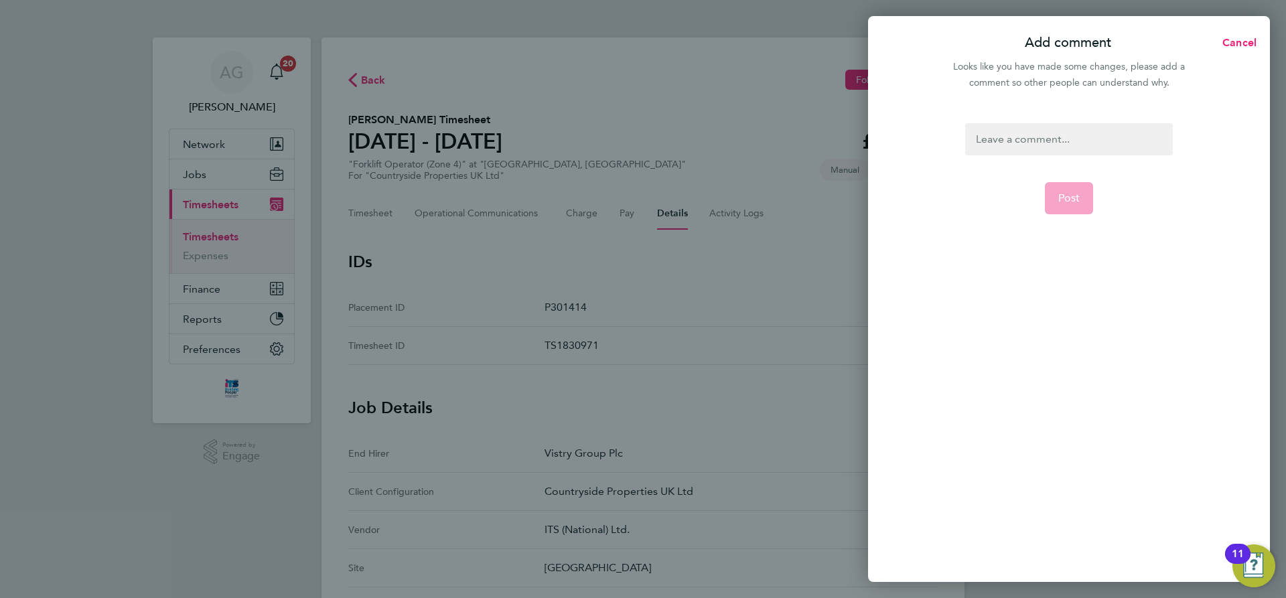
click at [1055, 141] on div at bounding box center [1068, 139] width 207 height 32
click at [1079, 192] on span "Post" at bounding box center [1069, 198] width 22 height 13
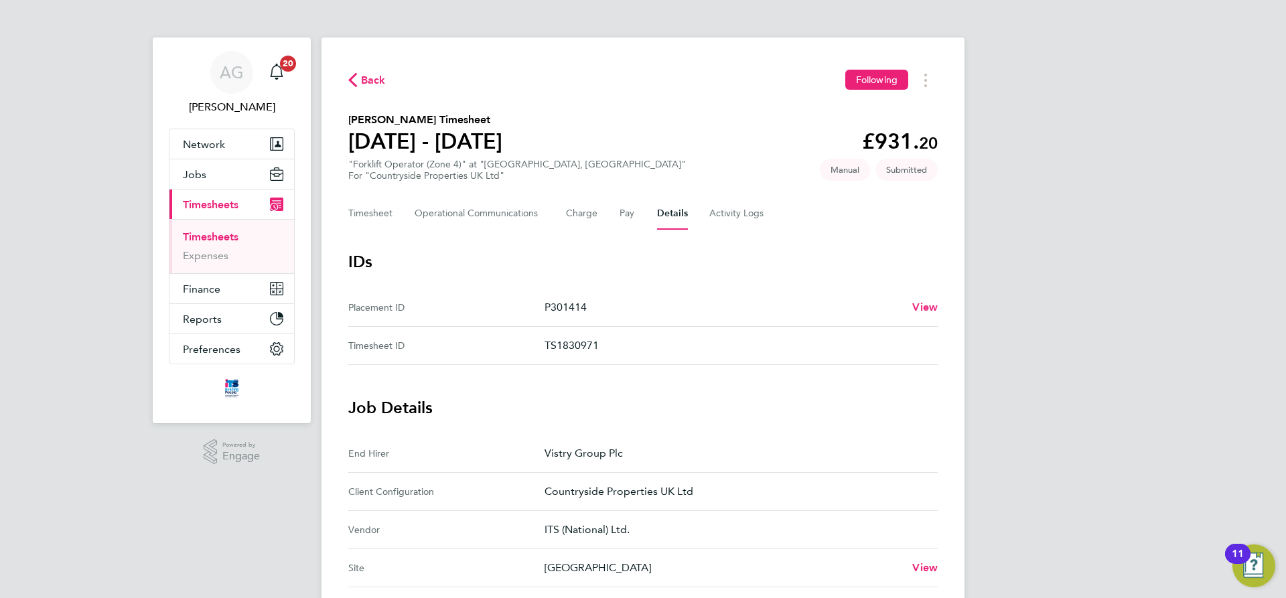
click at [214, 197] on button "Current page: Timesheets" at bounding box center [231, 204] width 125 height 29
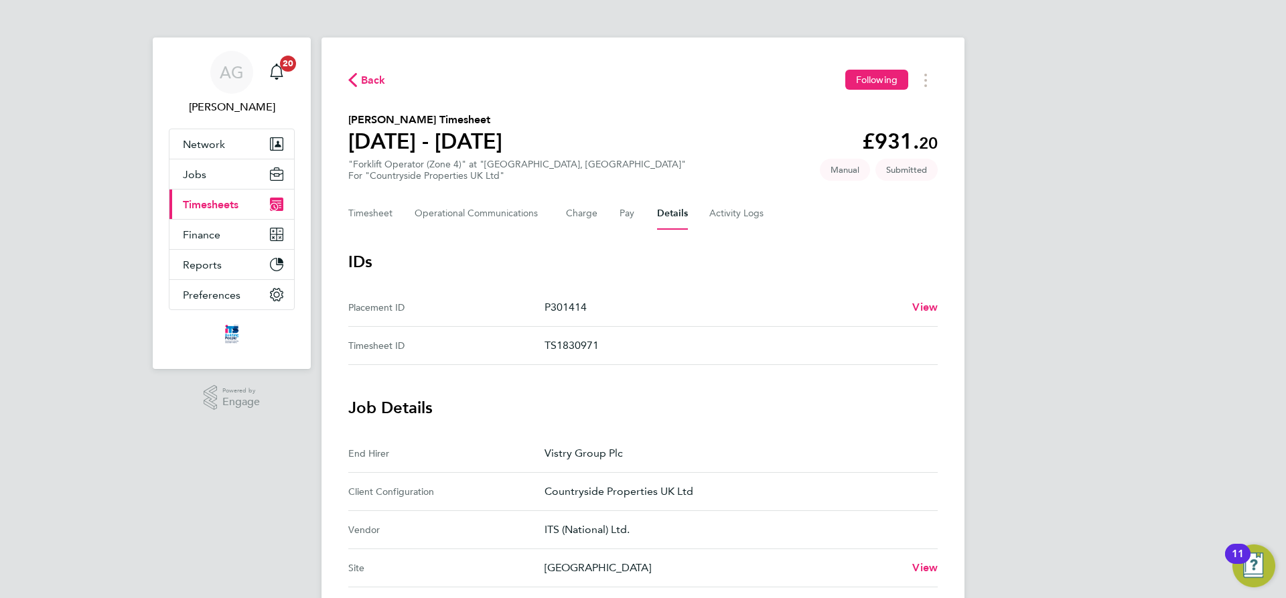
click at [214, 197] on button "Current page: Timesheets" at bounding box center [231, 204] width 125 height 29
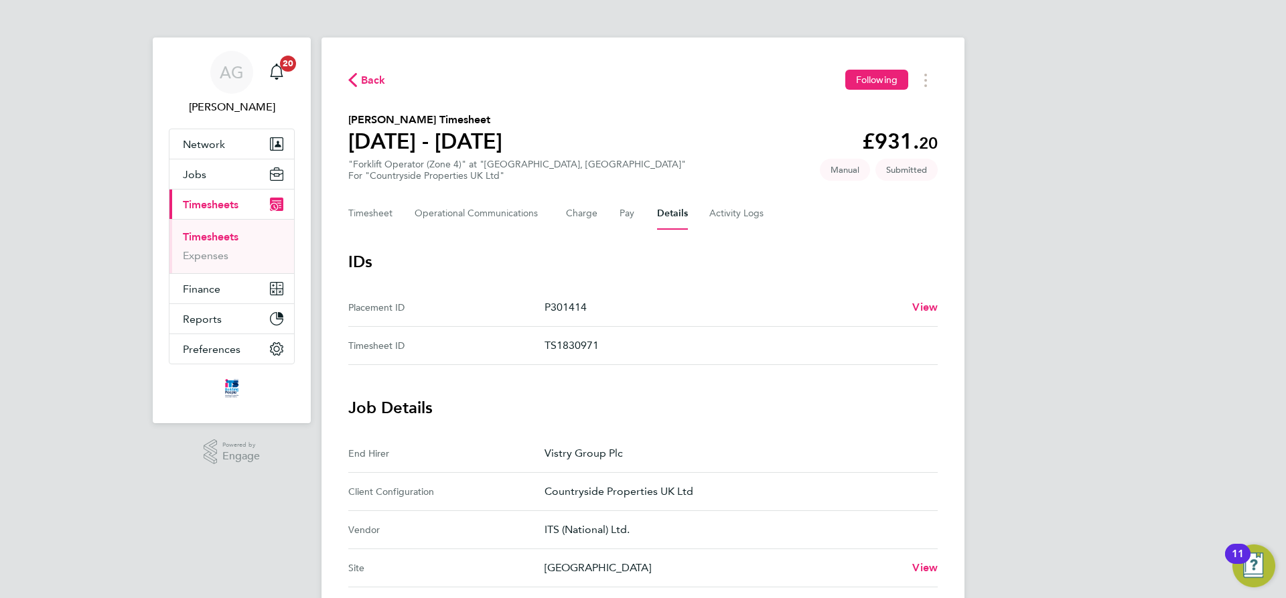
click at [212, 235] on link "Timesheets" at bounding box center [211, 236] width 56 height 13
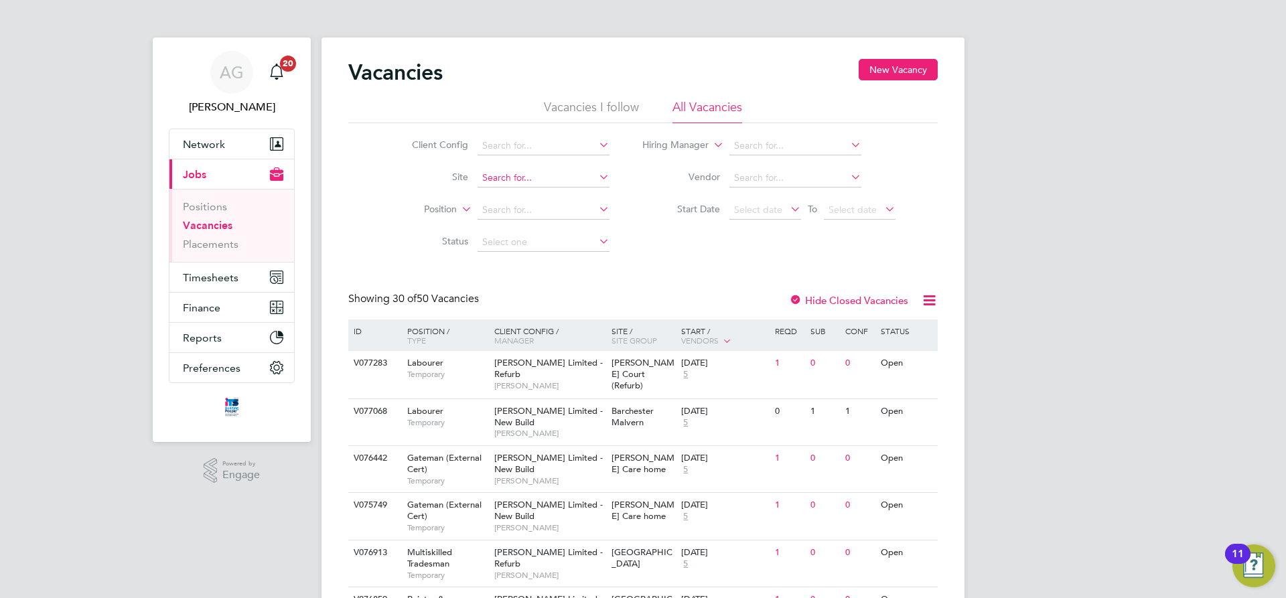
click at [488, 170] on input at bounding box center [544, 178] width 132 height 19
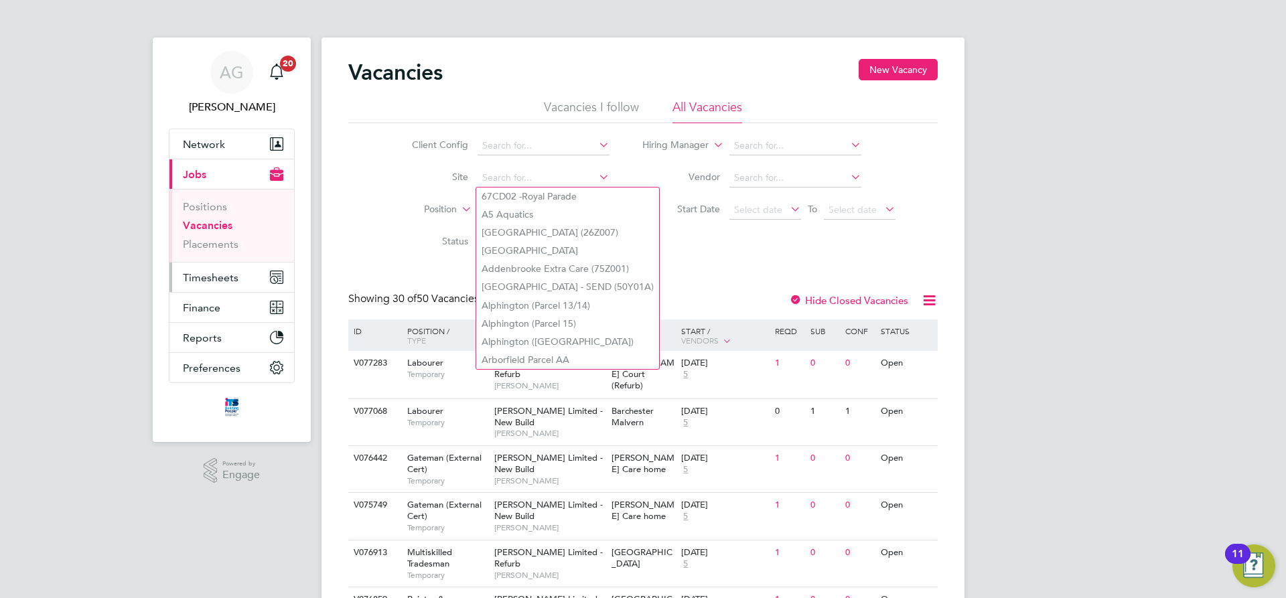
click at [215, 275] on span "Timesheets" at bounding box center [211, 277] width 56 height 13
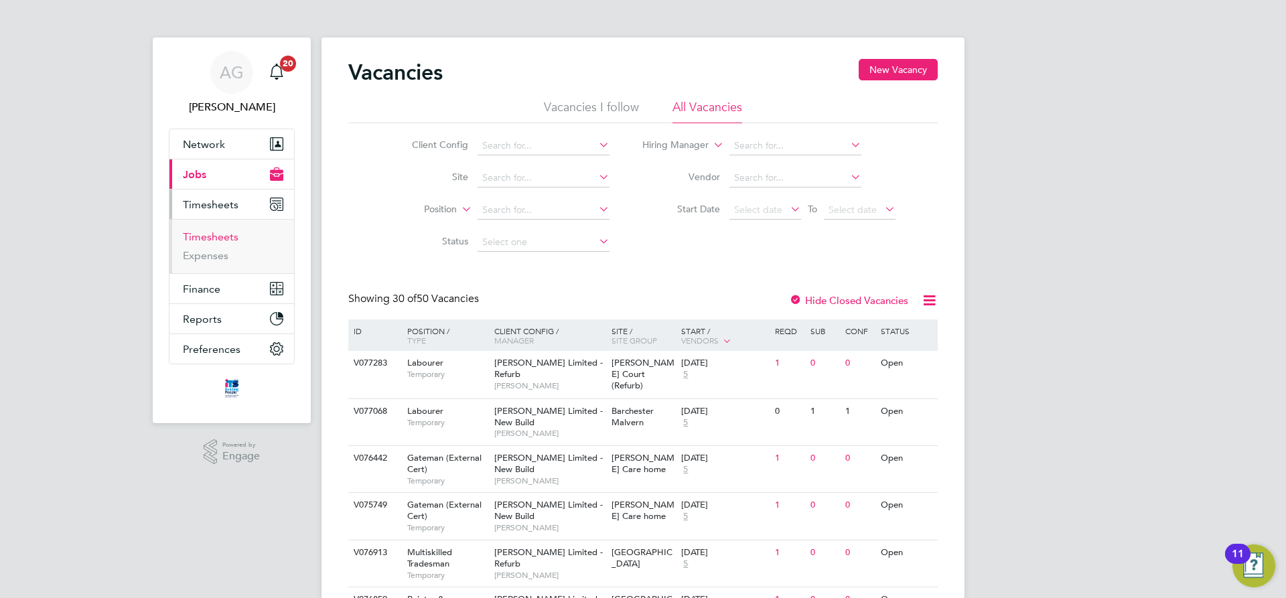
click at [212, 238] on link "Timesheets" at bounding box center [211, 236] width 56 height 13
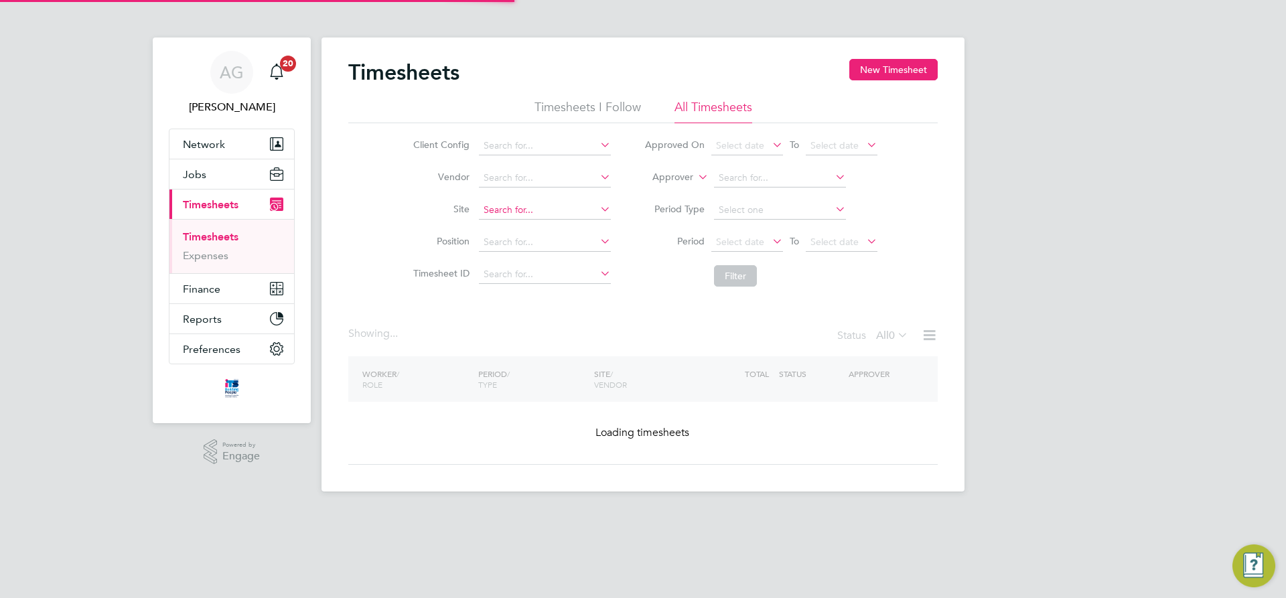
click at [535, 204] on input at bounding box center [545, 210] width 132 height 19
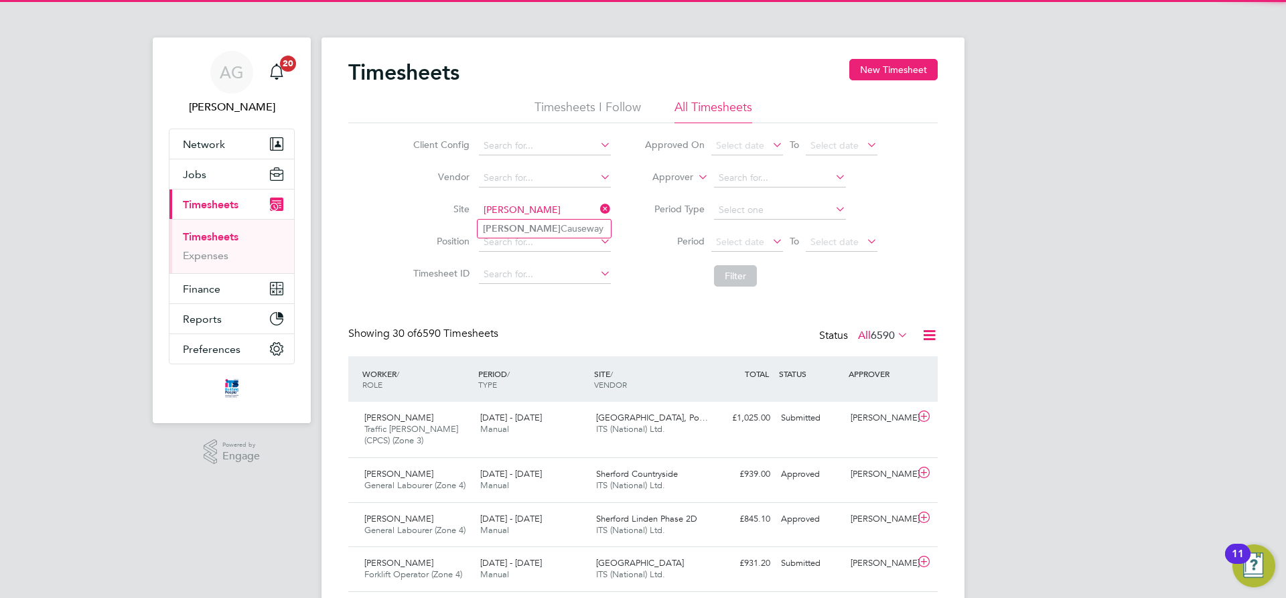
click at [534, 216] on input "[PERSON_NAME]" at bounding box center [545, 210] width 132 height 19
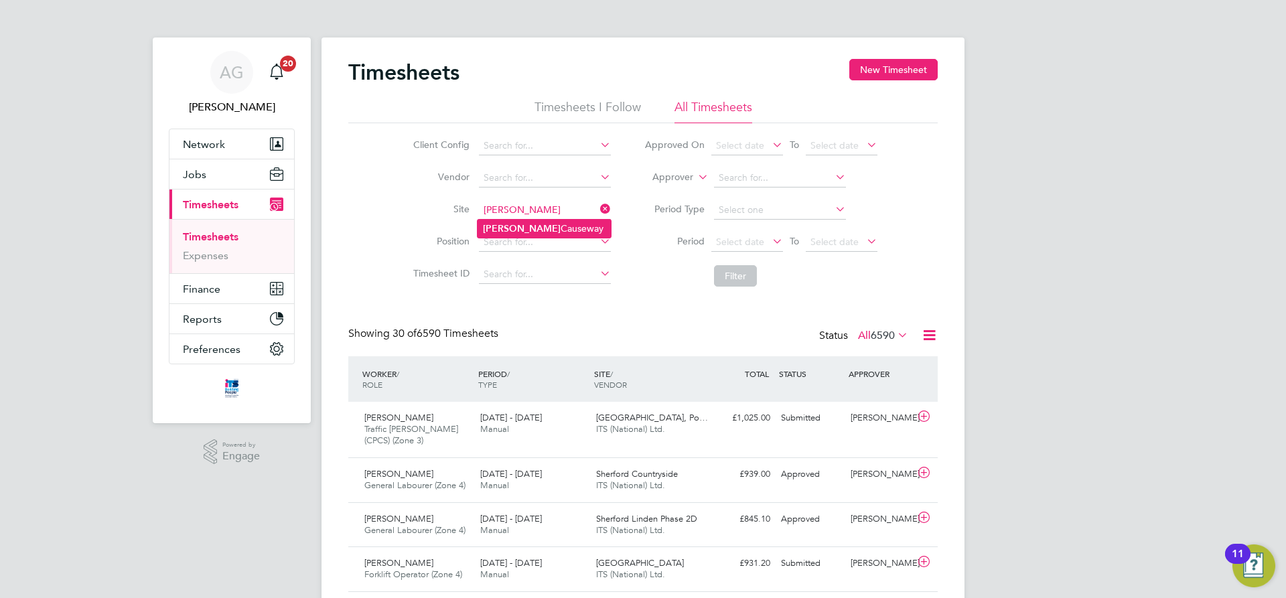
click at [534, 221] on li "[PERSON_NAME] Causeway" at bounding box center [544, 229] width 133 height 18
type input "[PERSON_NAME] Causeway"
click at [744, 272] on button "Filter" at bounding box center [735, 275] width 43 height 21
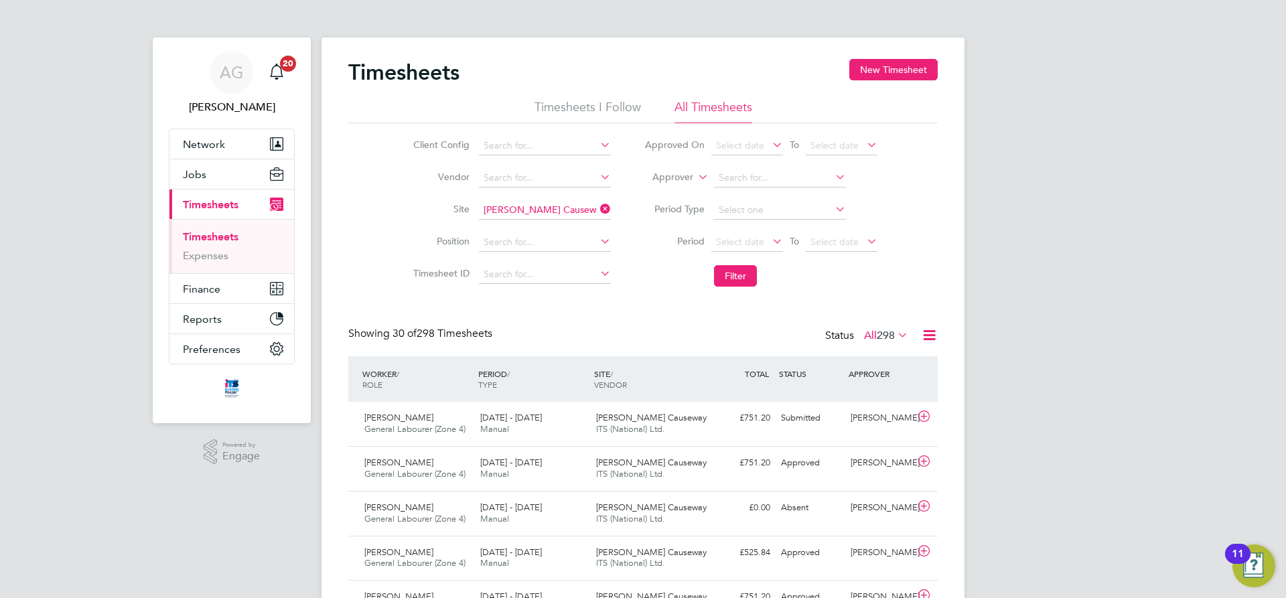
click at [205, 202] on span "Timesheets" at bounding box center [211, 204] width 56 height 13
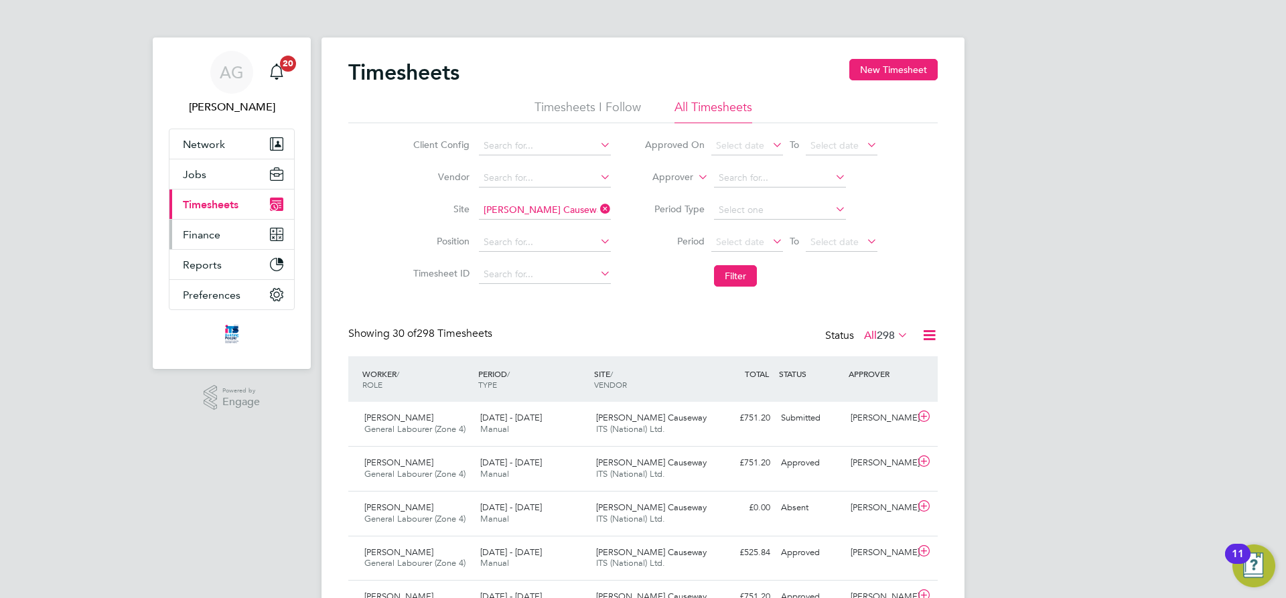
click at [221, 236] on button "Finance" at bounding box center [231, 234] width 125 height 29
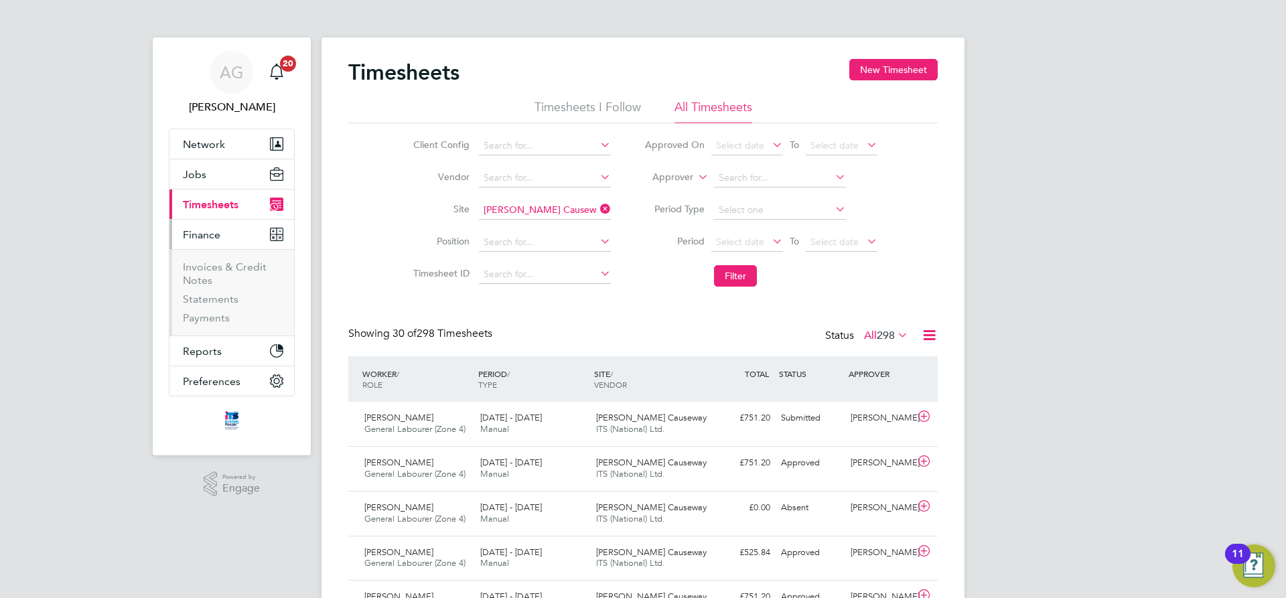
click at [208, 200] on span "Timesheets" at bounding box center [211, 204] width 56 height 13
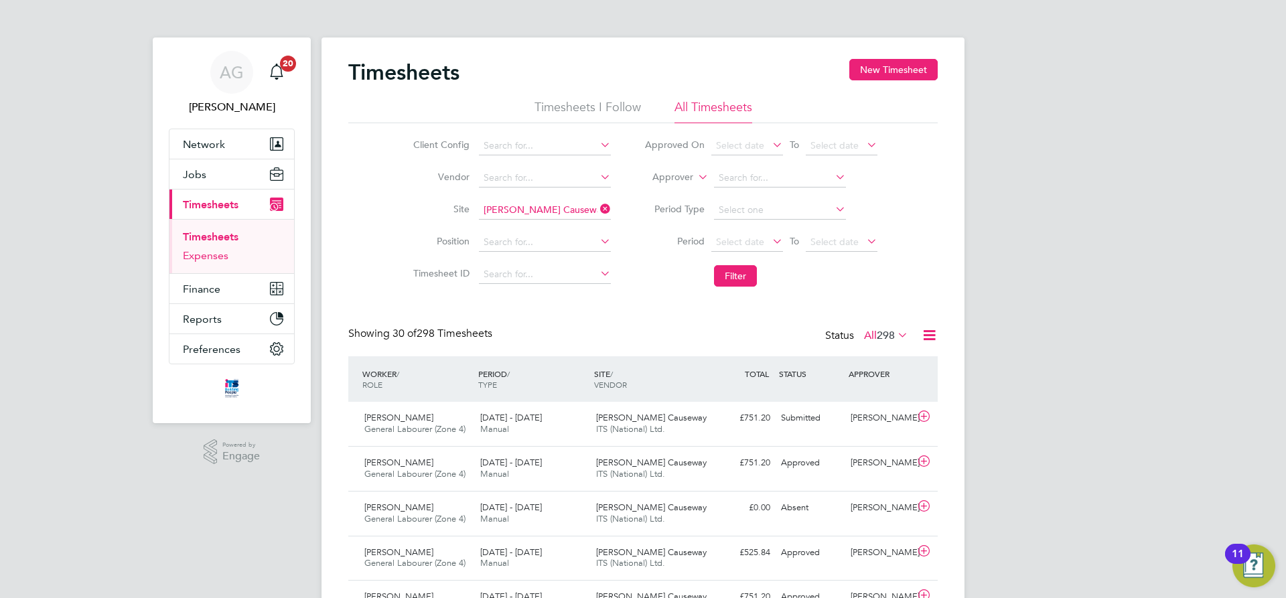
click at [212, 253] on link "Expenses" at bounding box center [206, 255] width 46 height 13
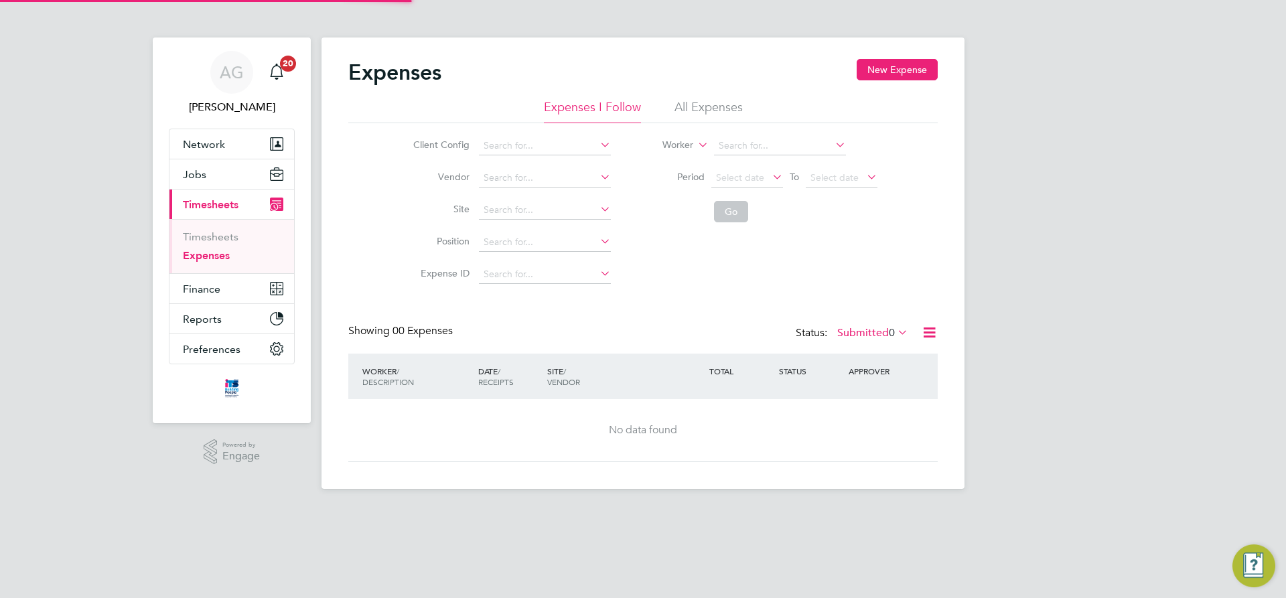
click at [214, 209] on span "Timesheets" at bounding box center [211, 204] width 56 height 13
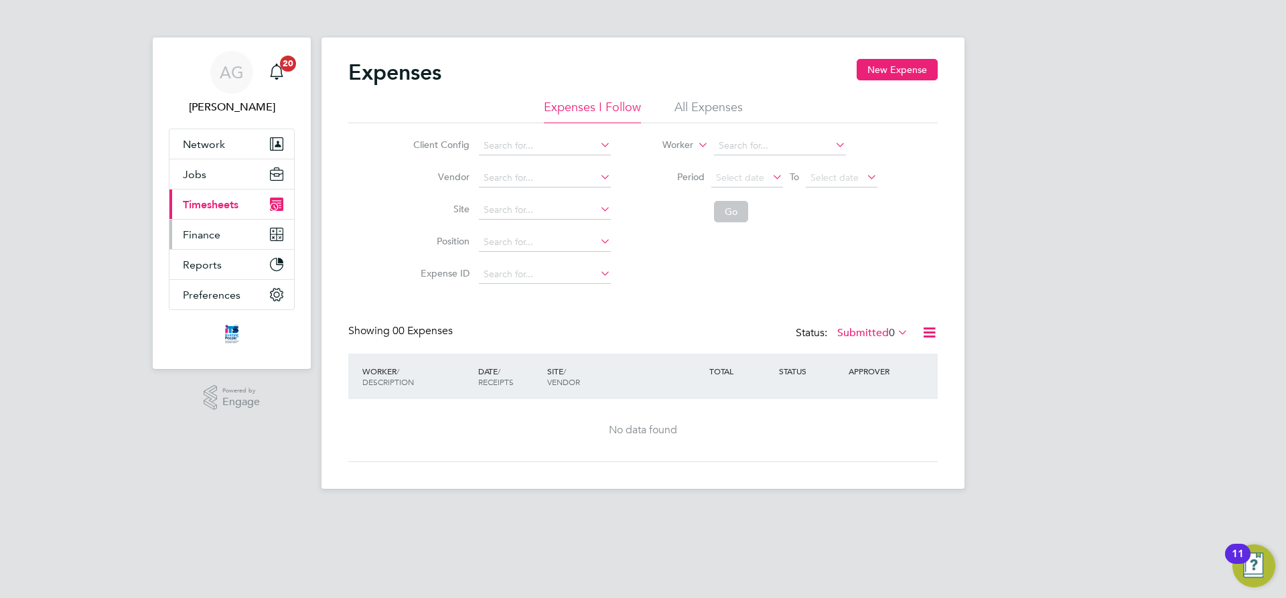
click at [214, 237] on span "Finance" at bounding box center [202, 234] width 38 height 13
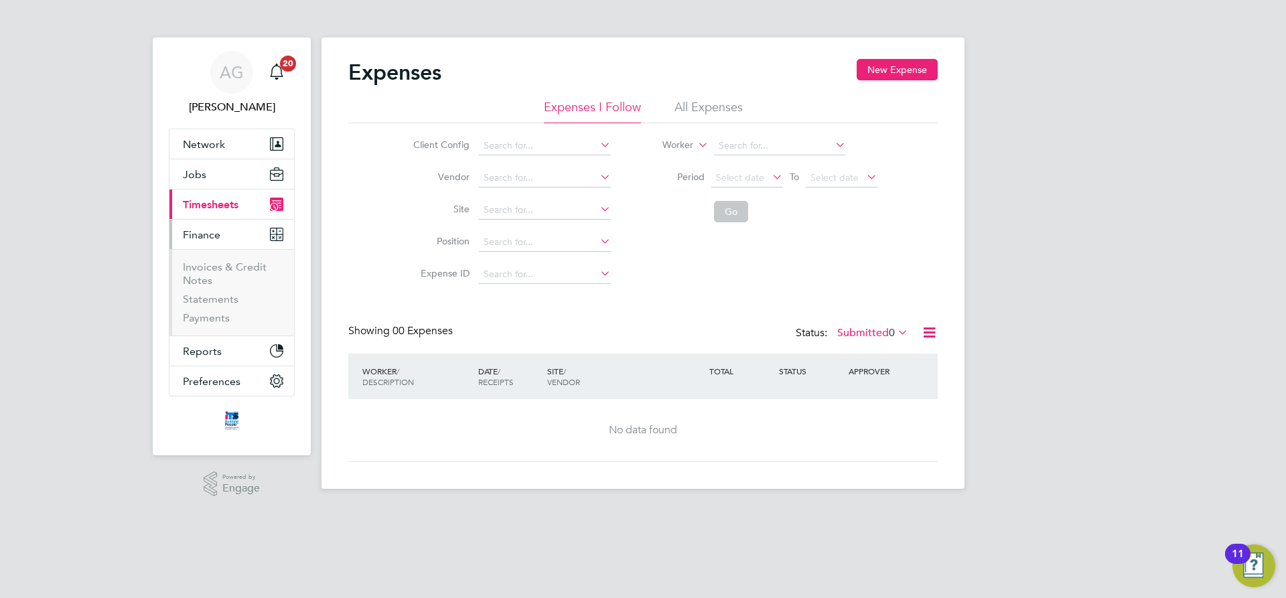
click at [212, 208] on span "Timesheets" at bounding box center [211, 204] width 56 height 13
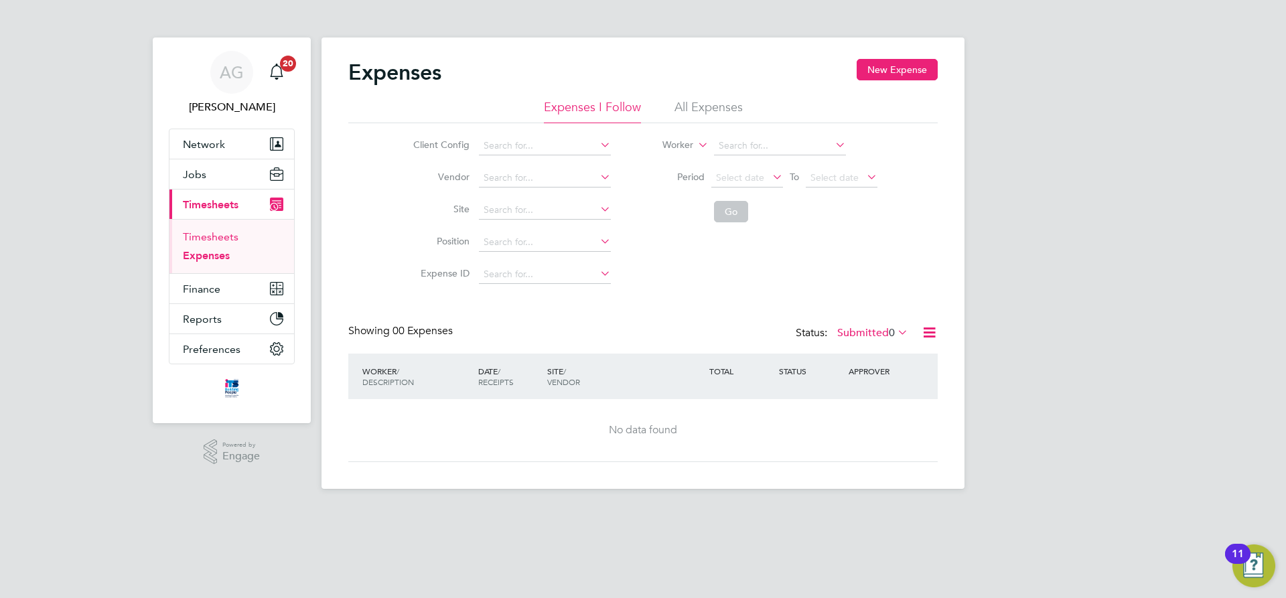
click at [215, 234] on link "Timesheets" at bounding box center [211, 236] width 56 height 13
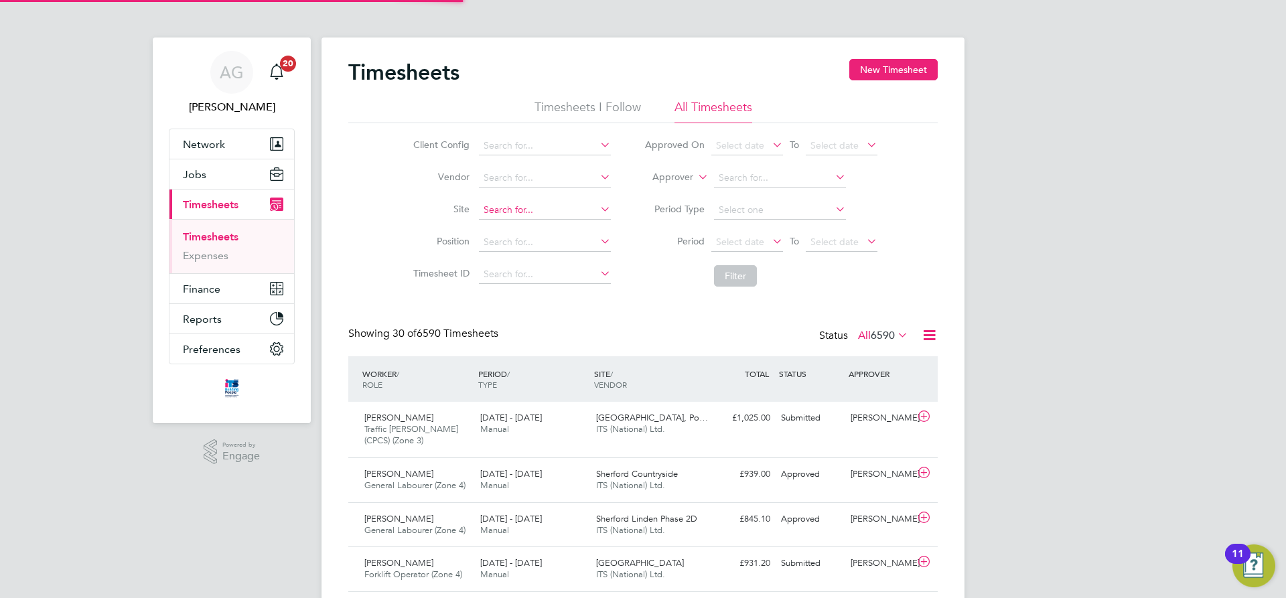
scroll to position [34, 117]
click at [520, 210] on input at bounding box center [545, 210] width 132 height 19
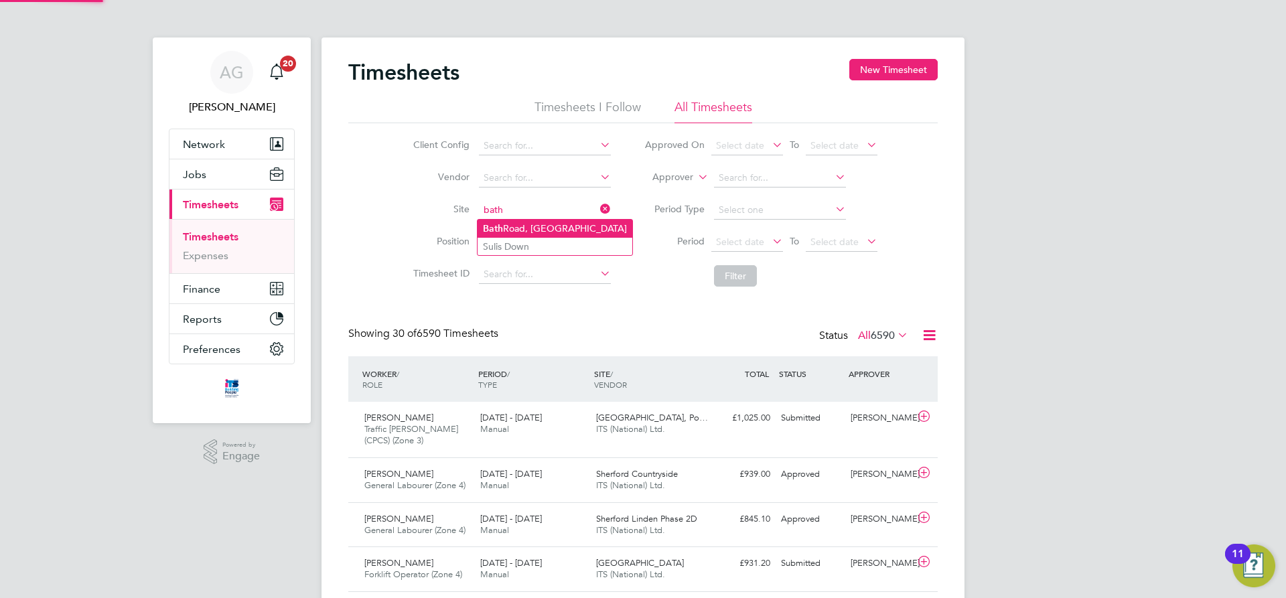
click at [521, 220] on li "[GEOGRAPHIC_DATA]" at bounding box center [555, 229] width 155 height 18
type input "[GEOGRAPHIC_DATA]"
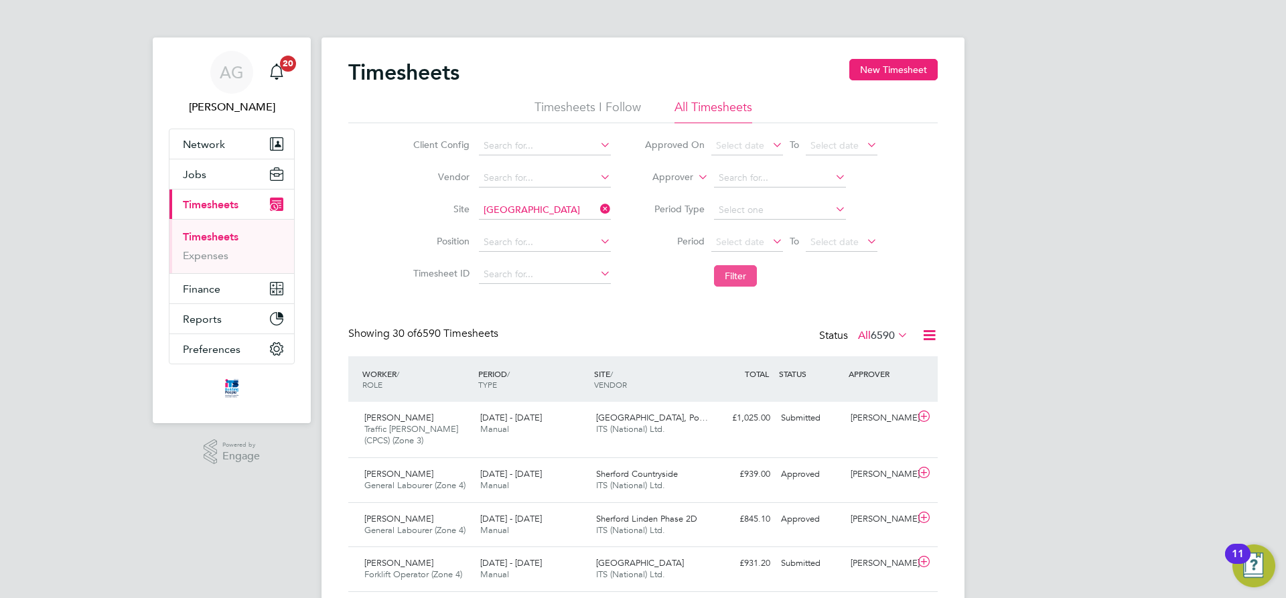
click at [724, 266] on button "Filter" at bounding box center [735, 275] width 43 height 21
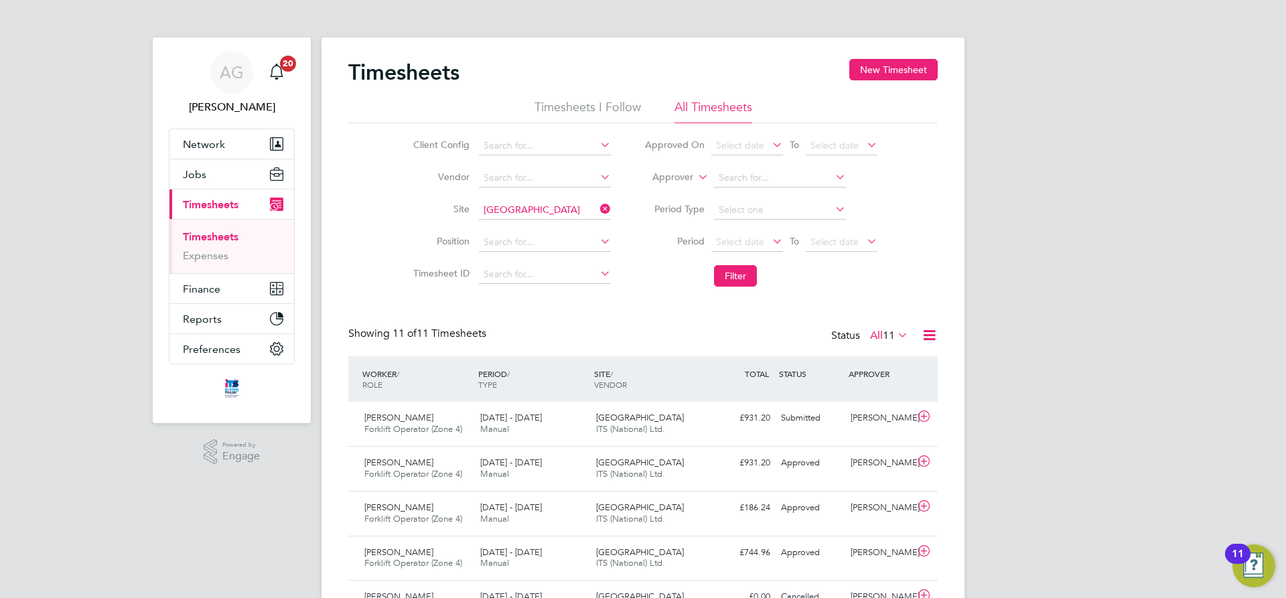
click at [598, 211] on icon at bounding box center [598, 209] width 0 height 19
click at [535, 209] on input at bounding box center [545, 210] width 132 height 19
click at [527, 224] on li "[PERSON_NAME] Causeway" at bounding box center [544, 229] width 133 height 18
type input "[PERSON_NAME] Causeway"
click at [738, 269] on button "Filter" at bounding box center [735, 275] width 43 height 21
